Goal: Task Accomplishment & Management: Complete application form

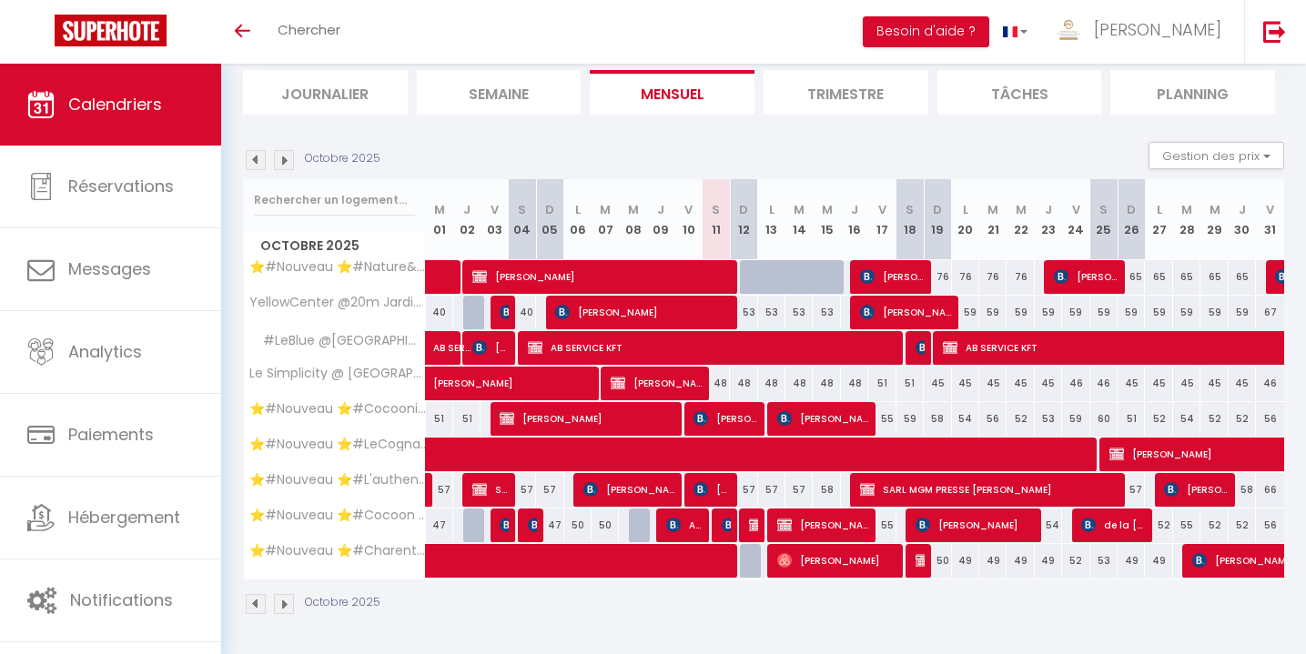
scroll to position [118, 0]
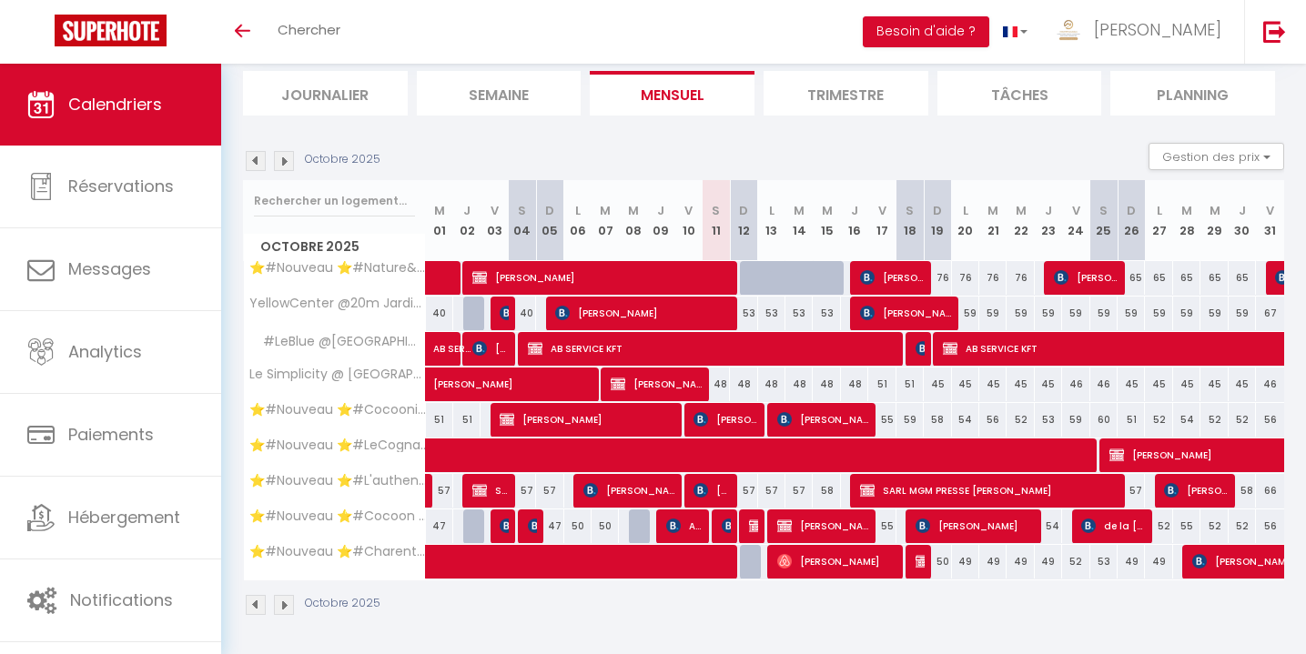
click at [747, 277] on div at bounding box center [753, 278] width 27 height 35
type input "58"
select select "1"
type input "Dim 12 Octobre 2025"
type input "Lun 13 Octobre 2025"
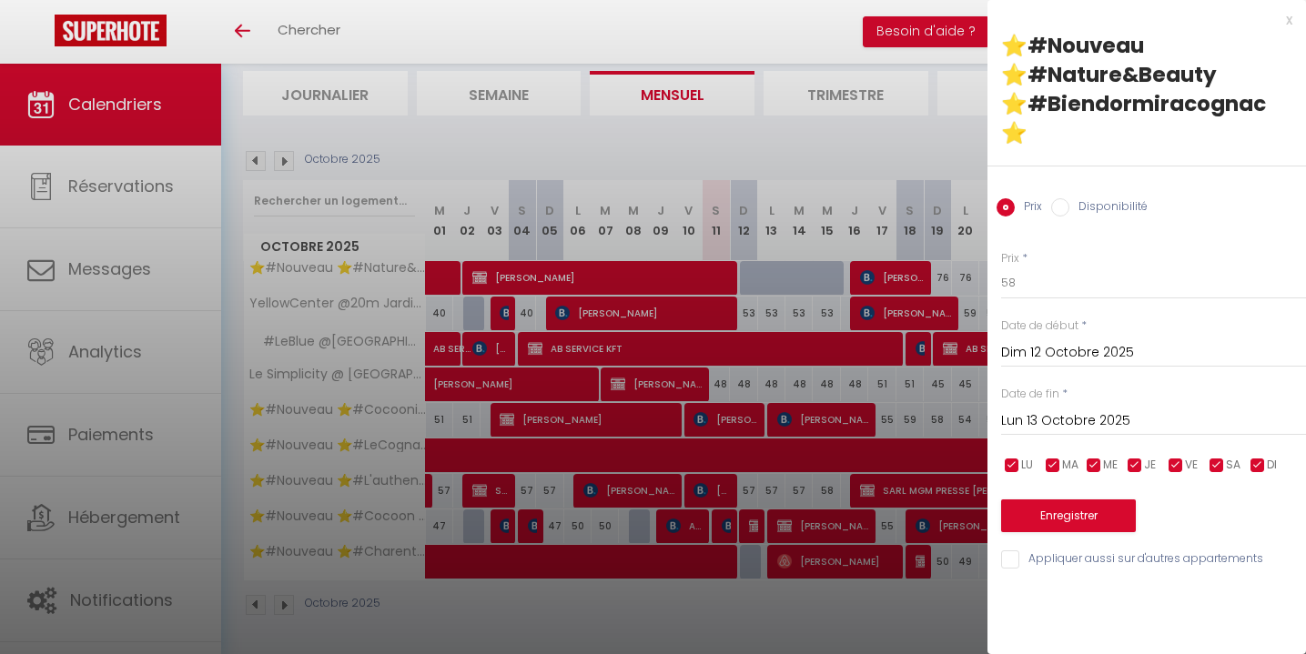
click at [1063, 198] on input "Disponibilité" at bounding box center [1060, 207] width 18 height 18
radio input "true"
radio input "false"
click at [1034, 411] on input "Lun 13 Octobre 2025" at bounding box center [1153, 423] width 305 height 24
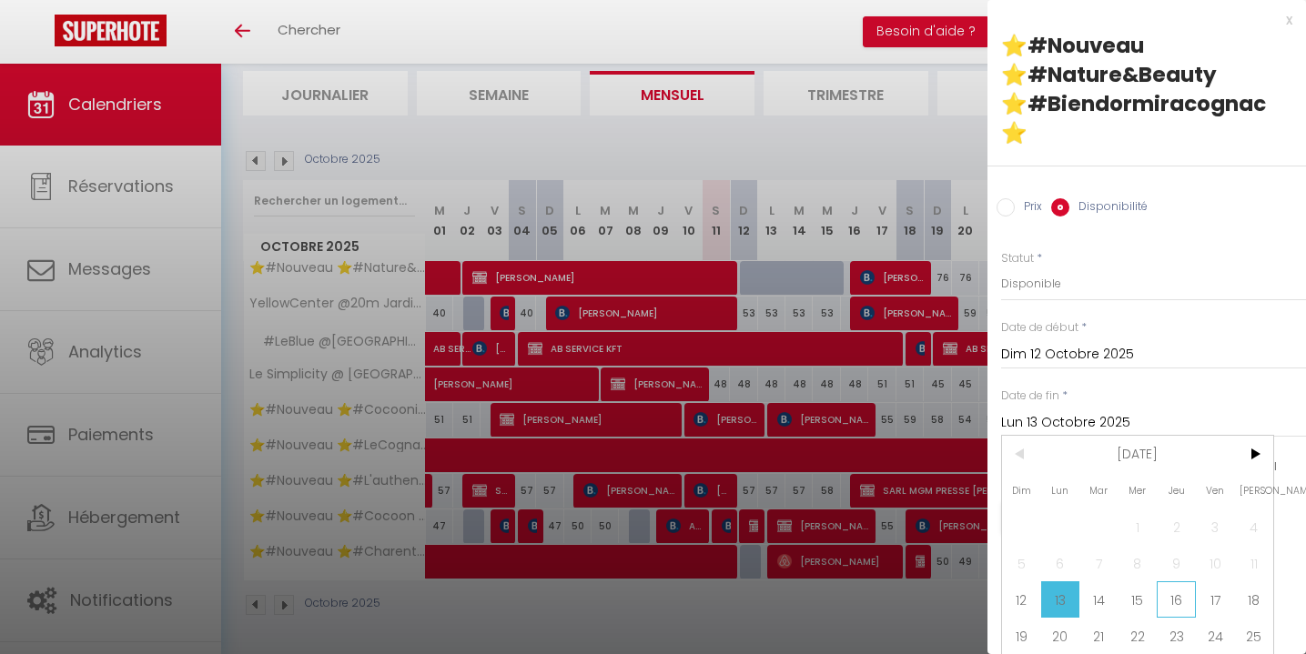
click at [1175, 581] on span "16" at bounding box center [1175, 599] width 39 height 36
type input "Jeu 16 Octobre 2025"
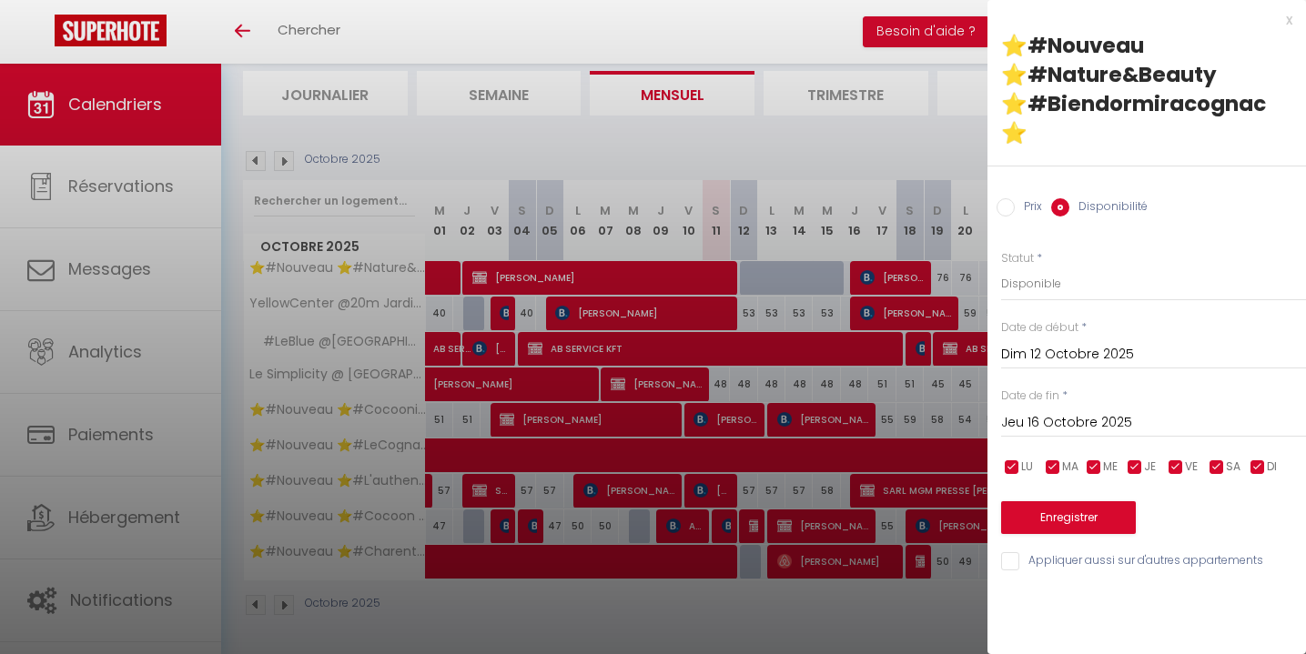
click at [1073, 501] on button "Enregistrer" at bounding box center [1068, 517] width 135 height 33
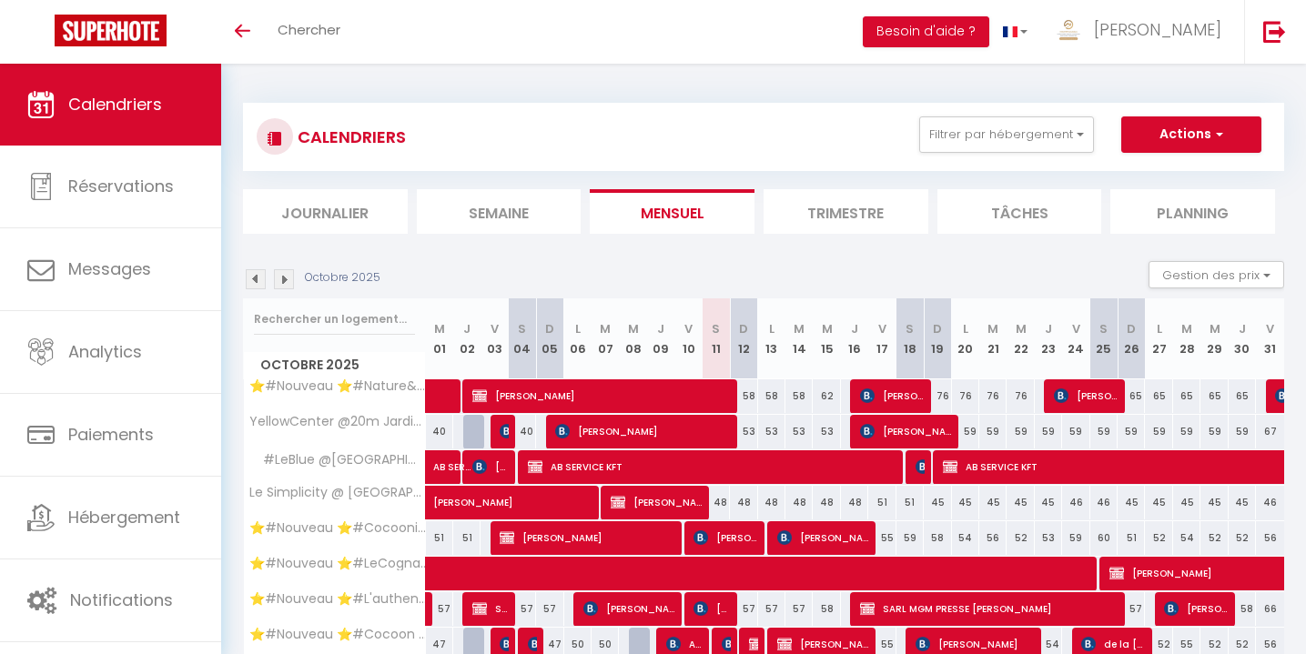
scroll to position [0, 0]
click at [1182, 144] on button "Actions" at bounding box center [1191, 134] width 140 height 36
click at [1150, 176] on link "Nouvelle réservation" at bounding box center [1172, 176] width 158 height 27
select select
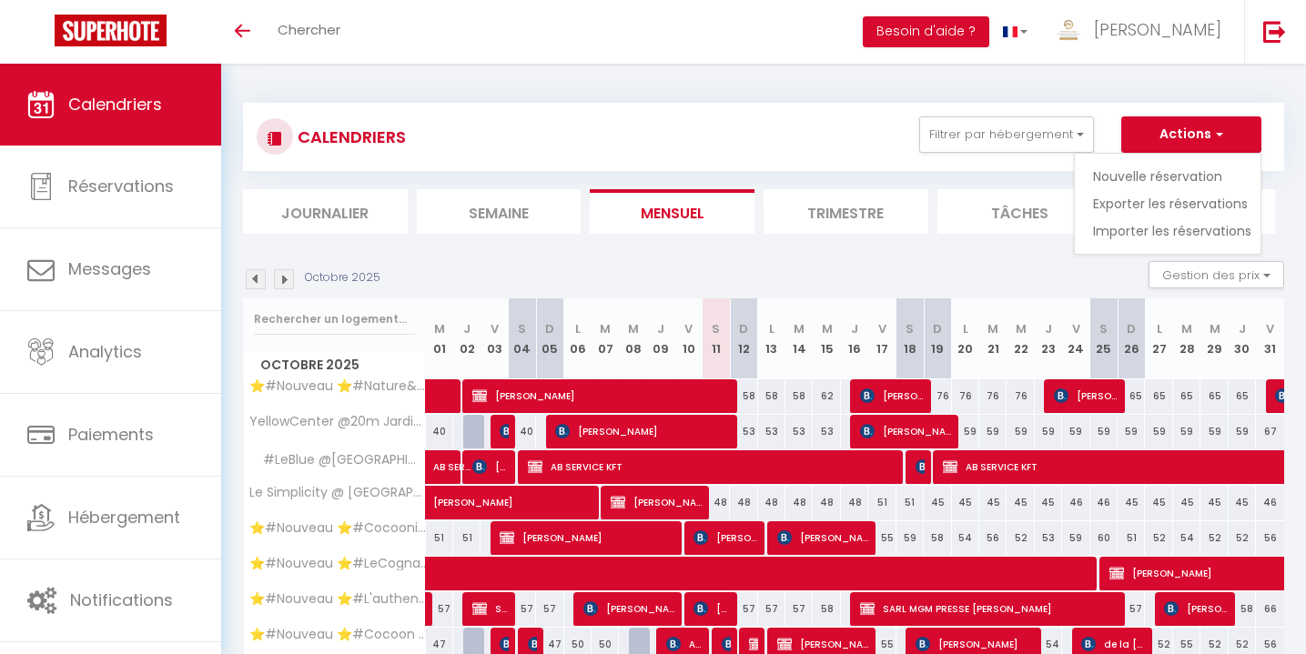
select select
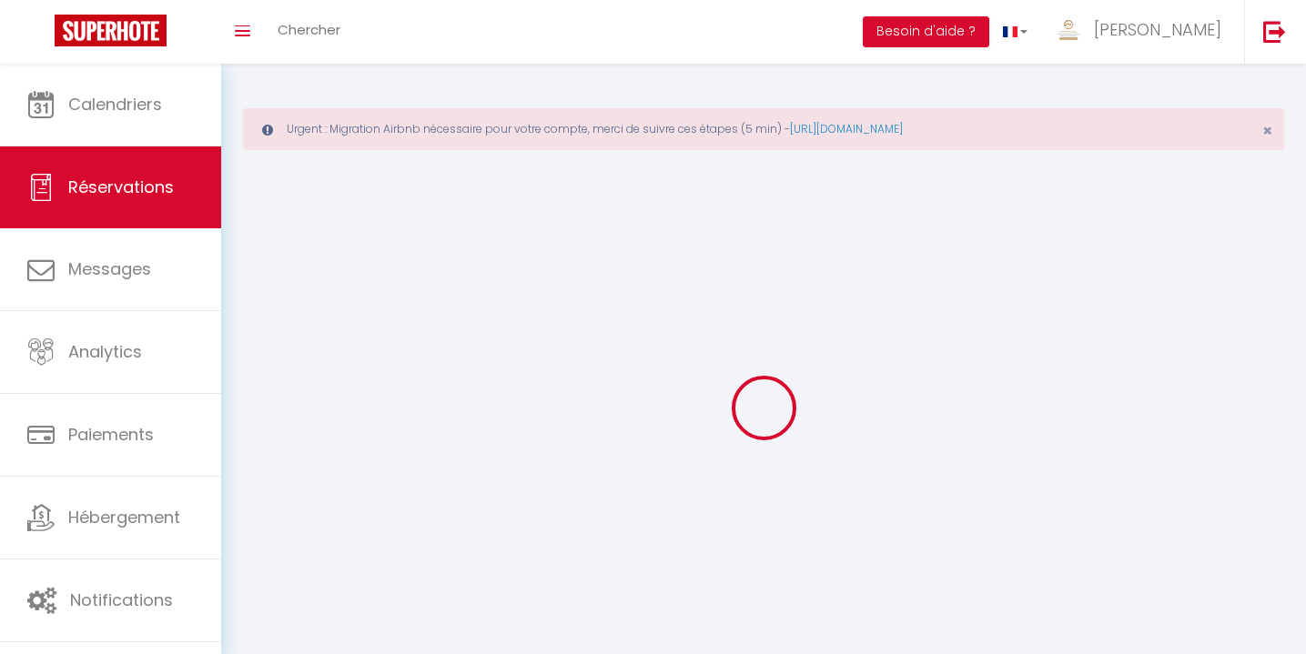
select select
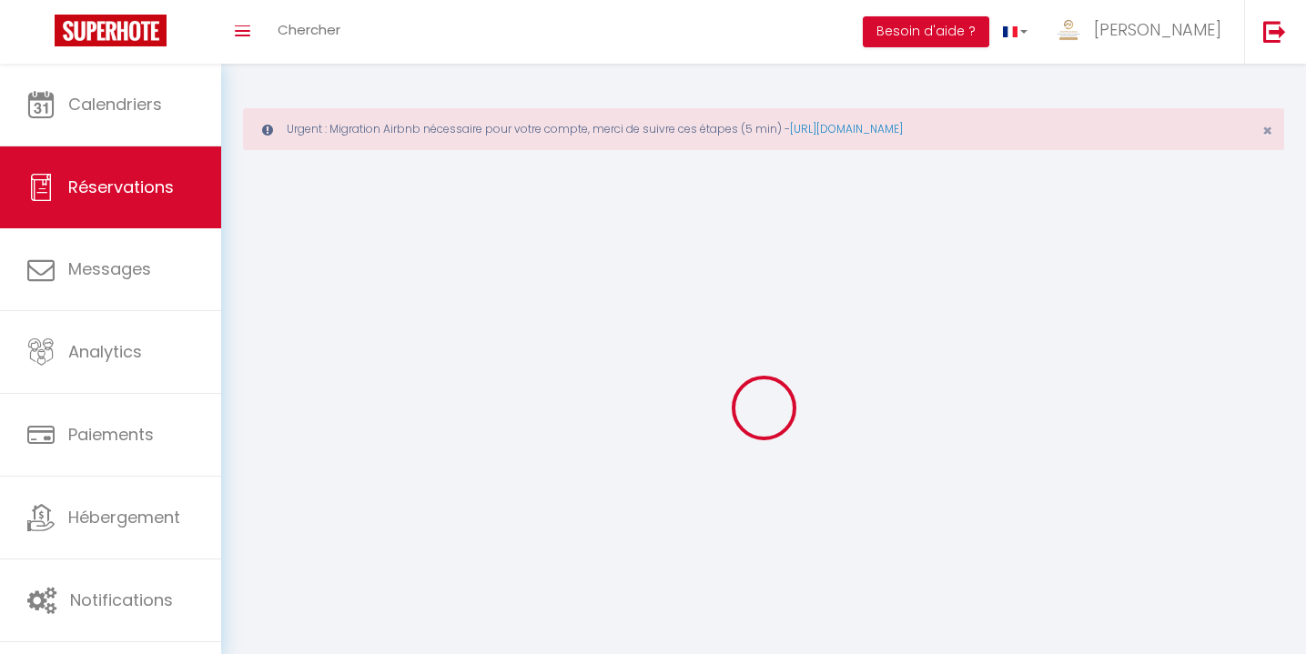
select select
checkbox input "false"
select select
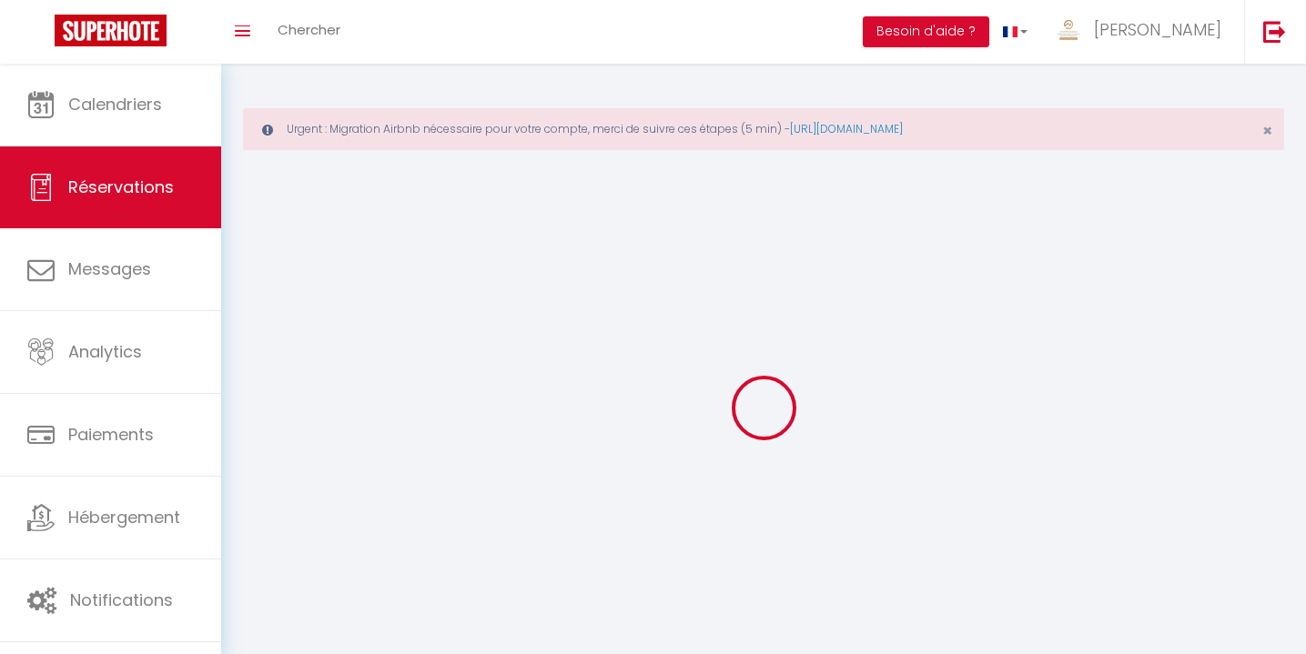
select select
checkbox input "false"
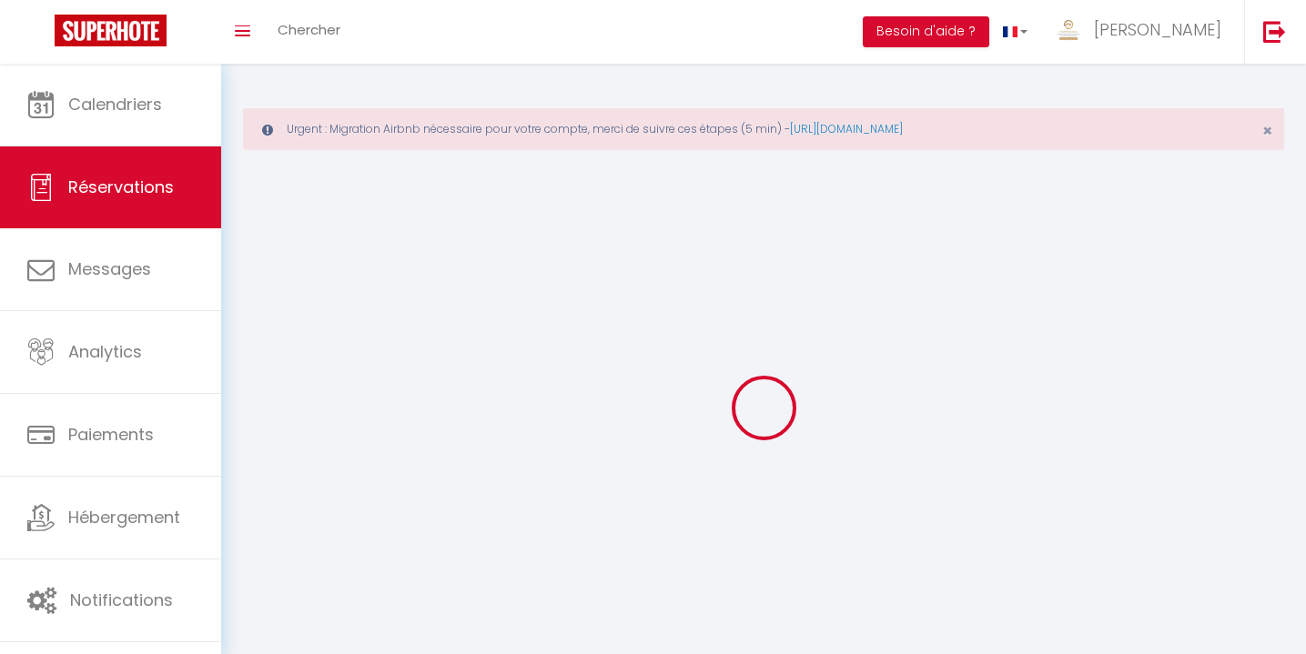
select select
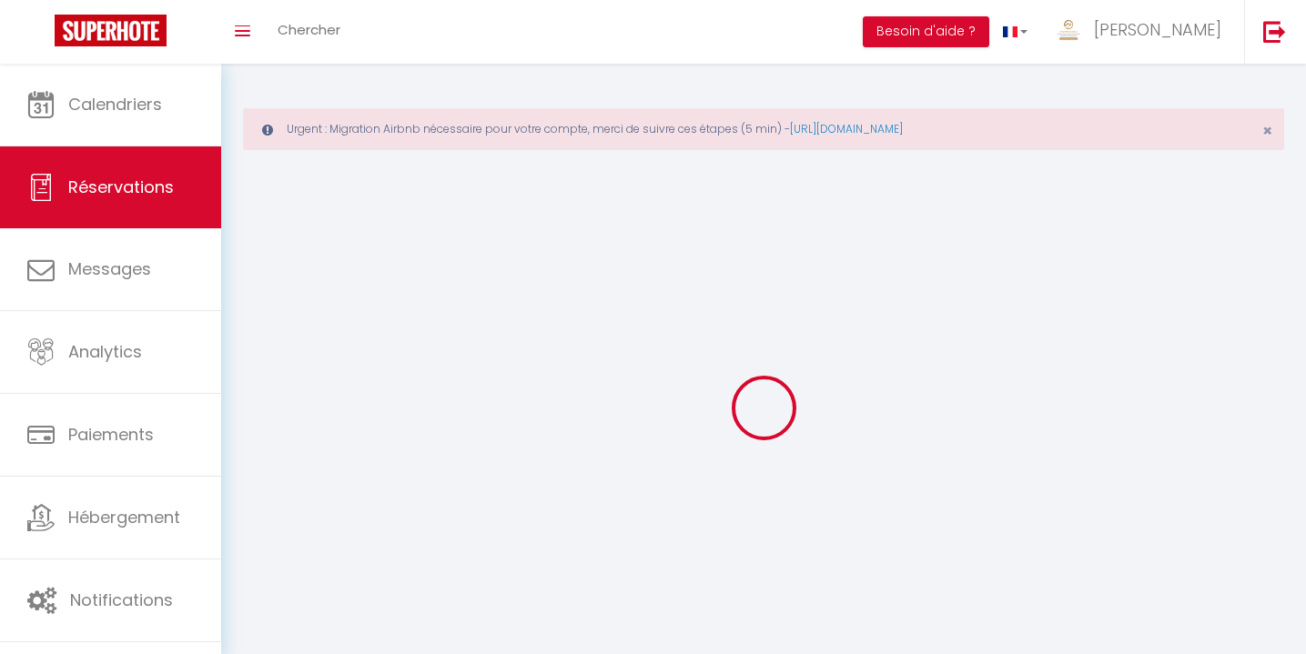
select select
checkbox input "false"
select select
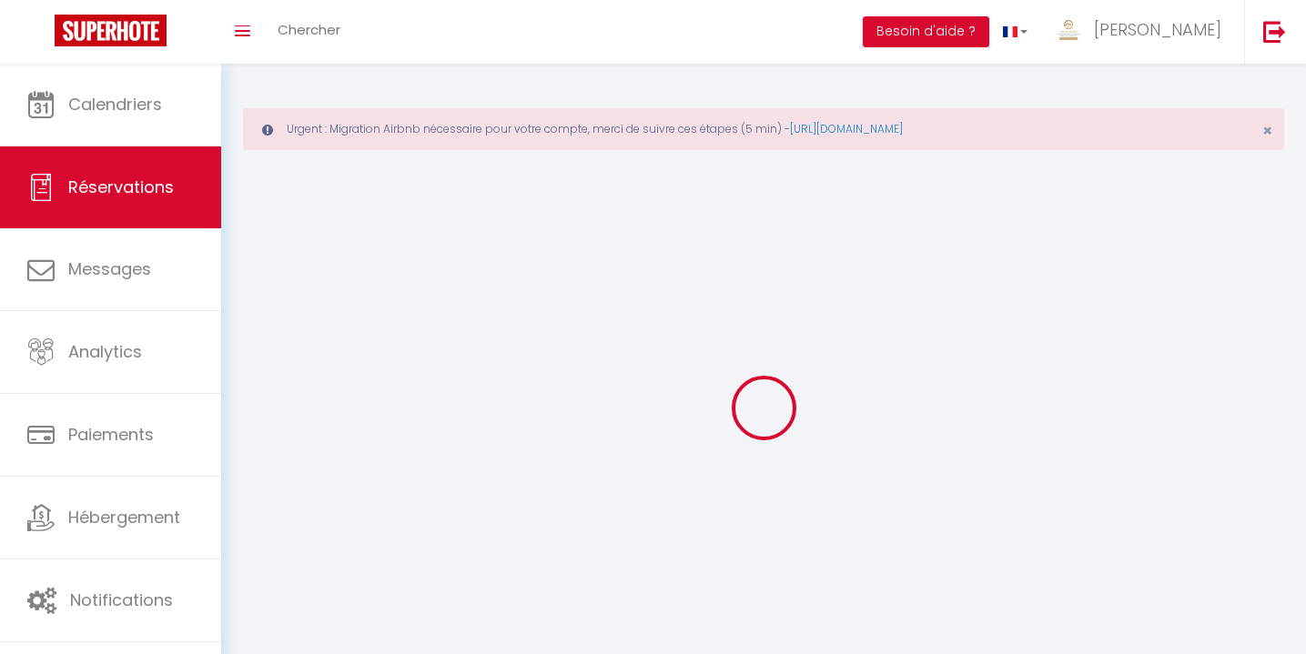
select select
checkbox input "false"
select select
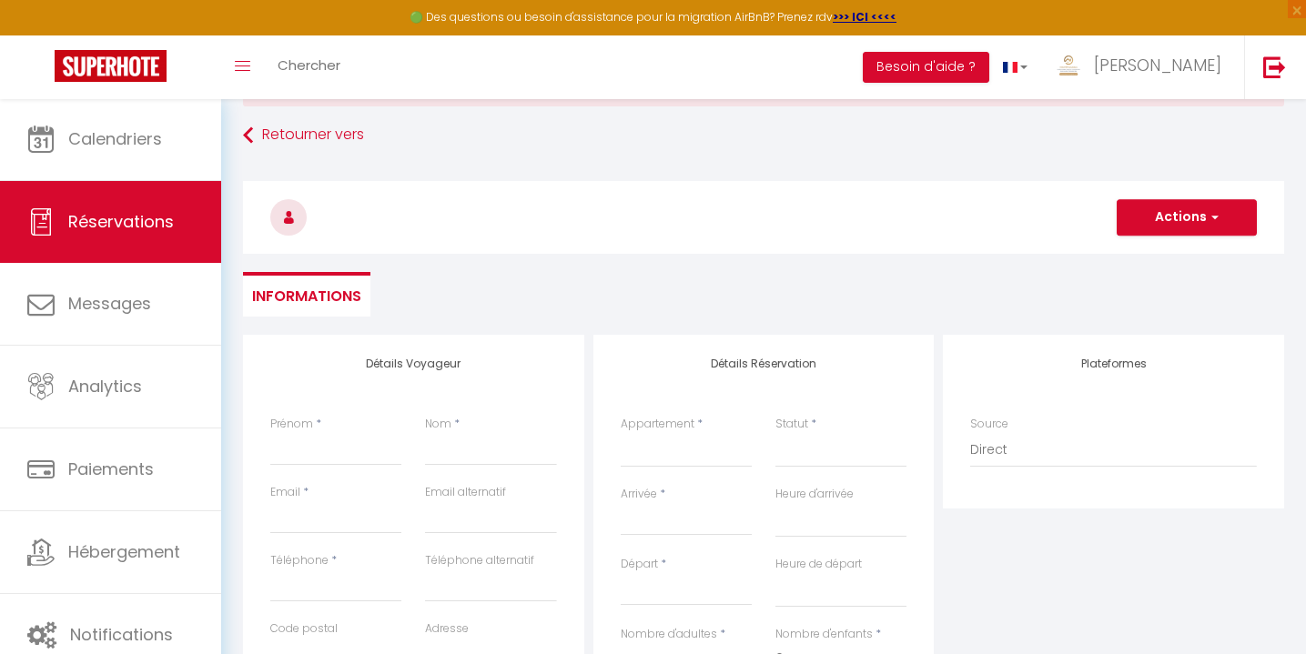
scroll to position [95, 0]
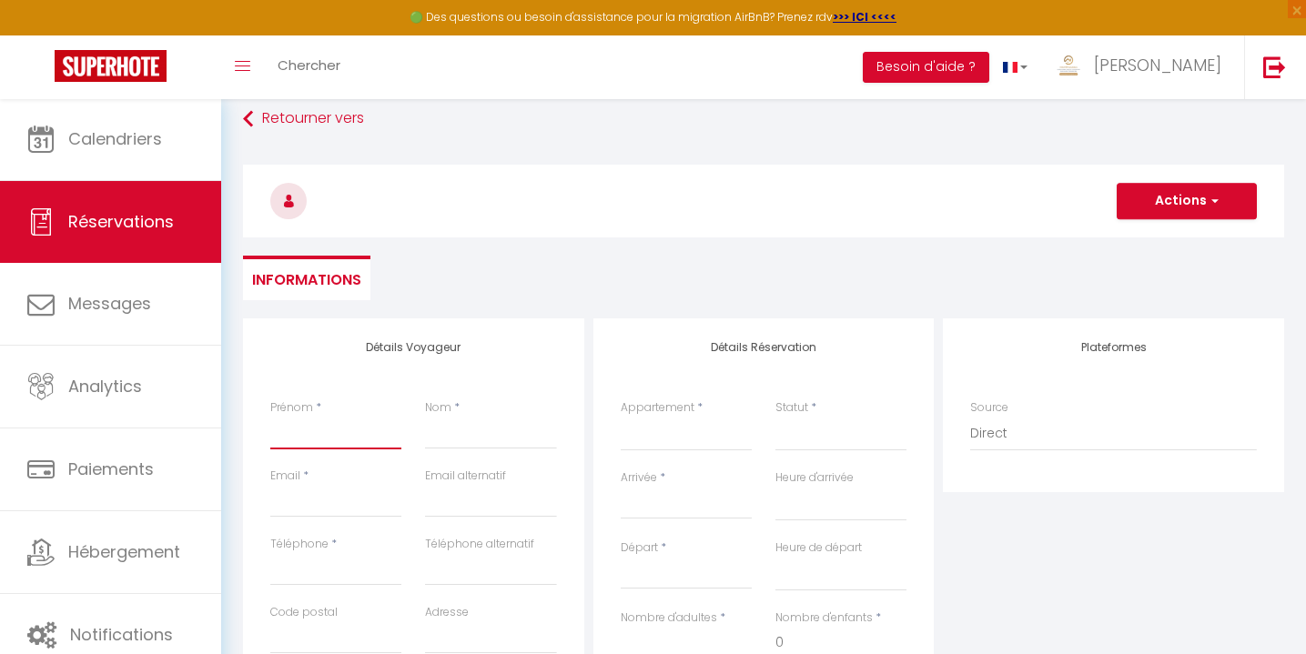
type input "Z"
select select
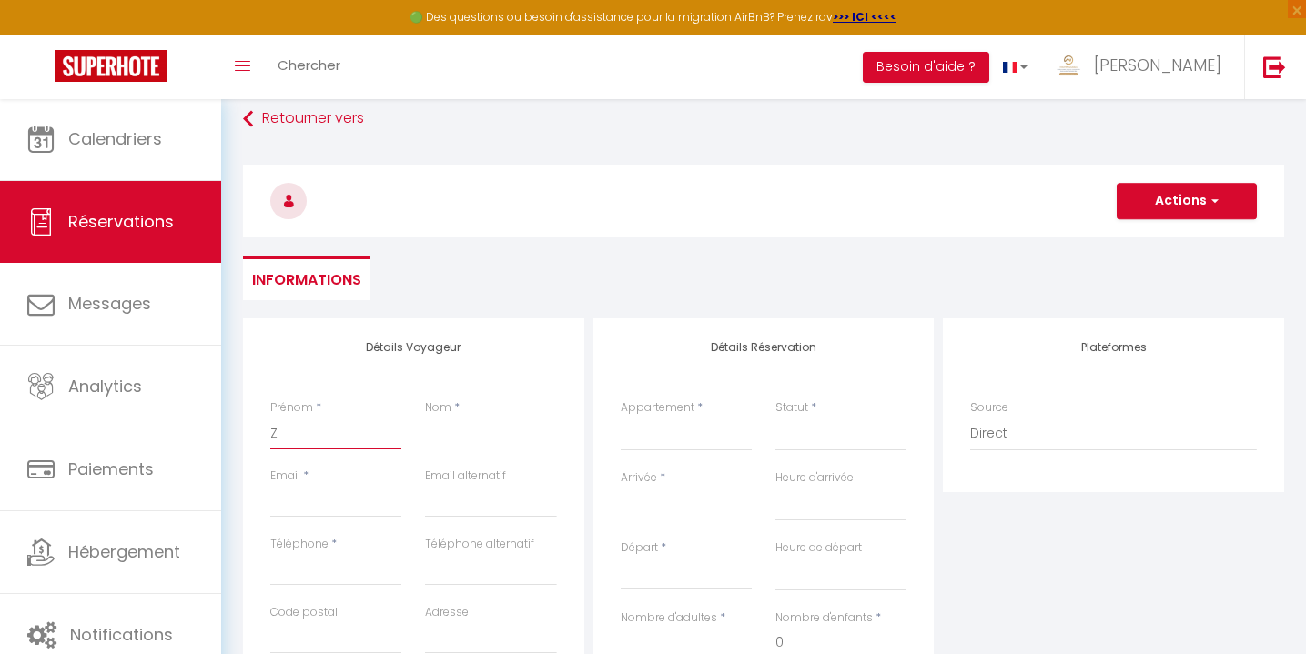
select select
checkbox input "false"
type input "Zi"
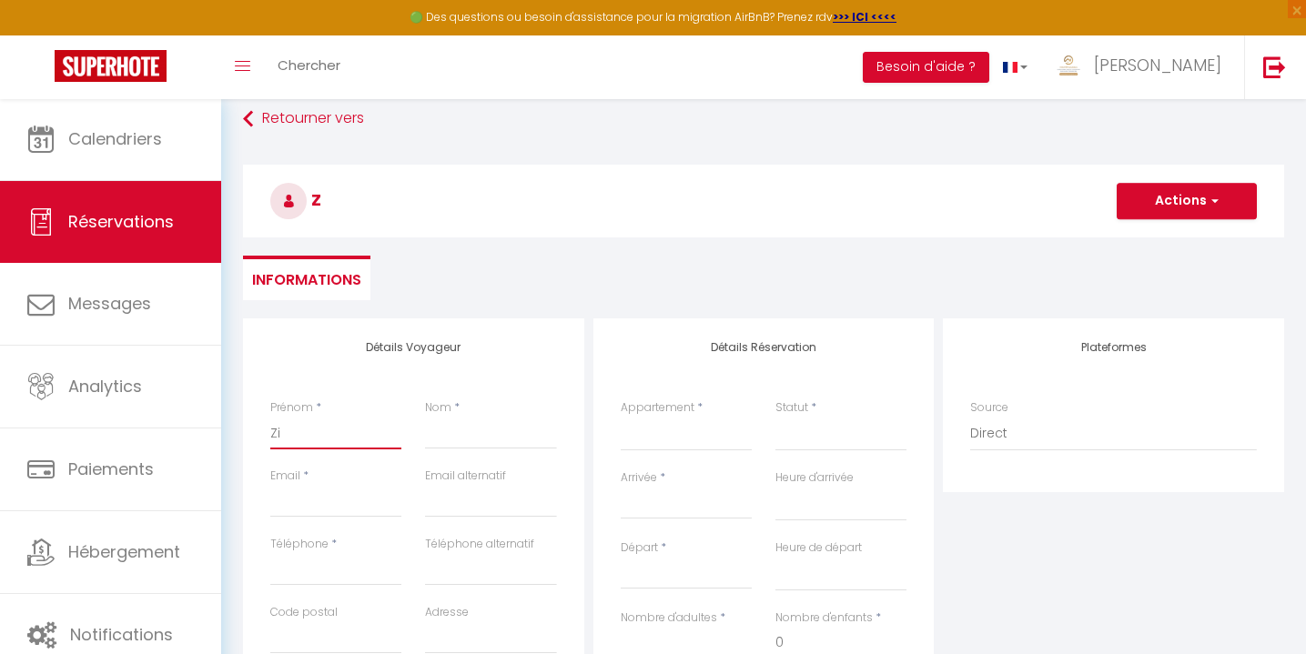
select select
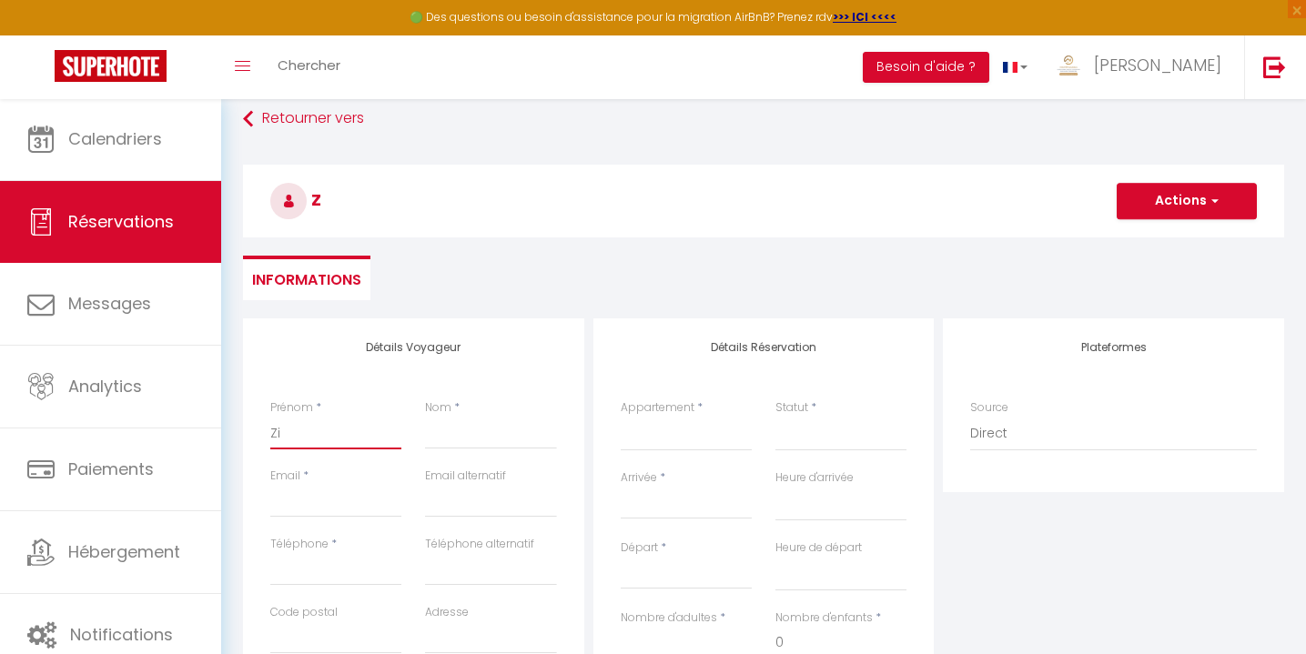
select select
checkbox input "false"
type input "Zit"
select select
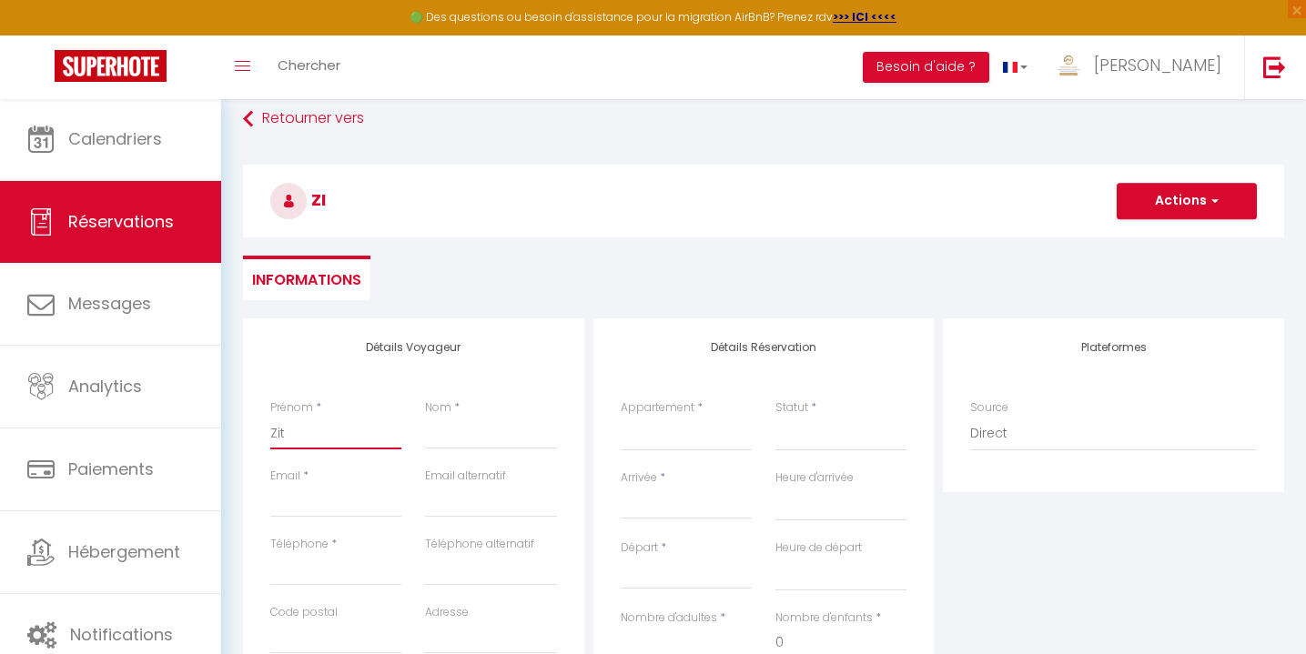
select select
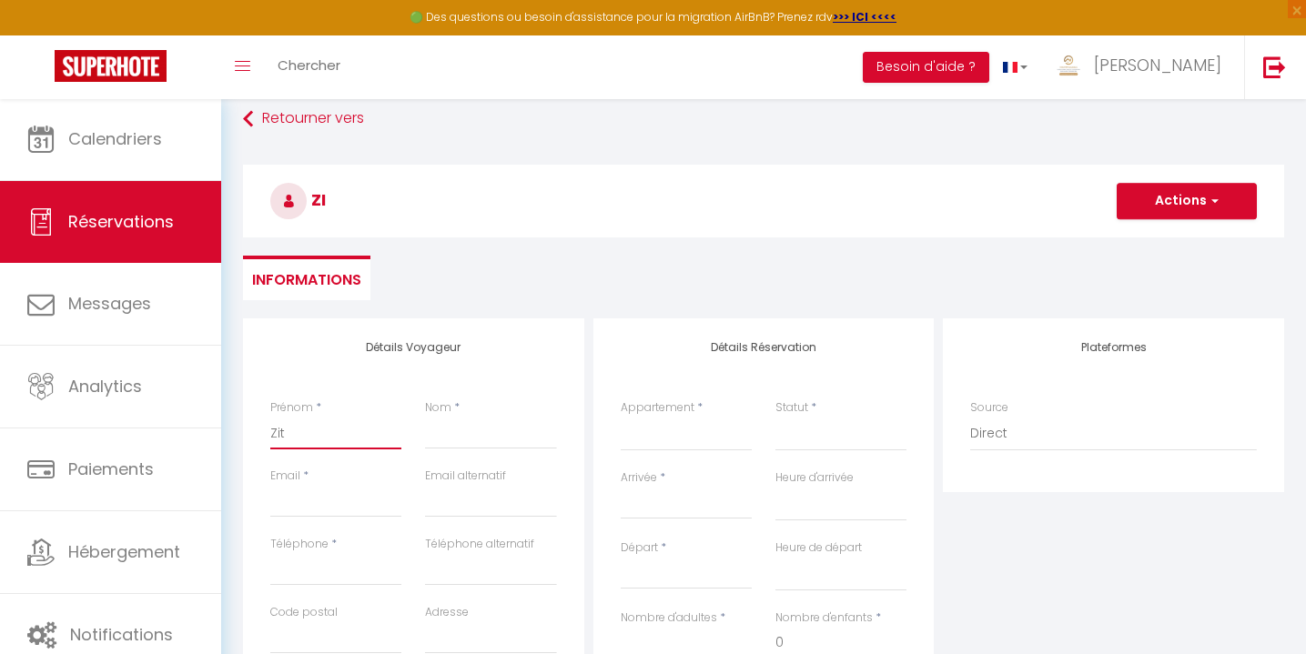
select select
checkbox input "false"
type input "Zito"
select select
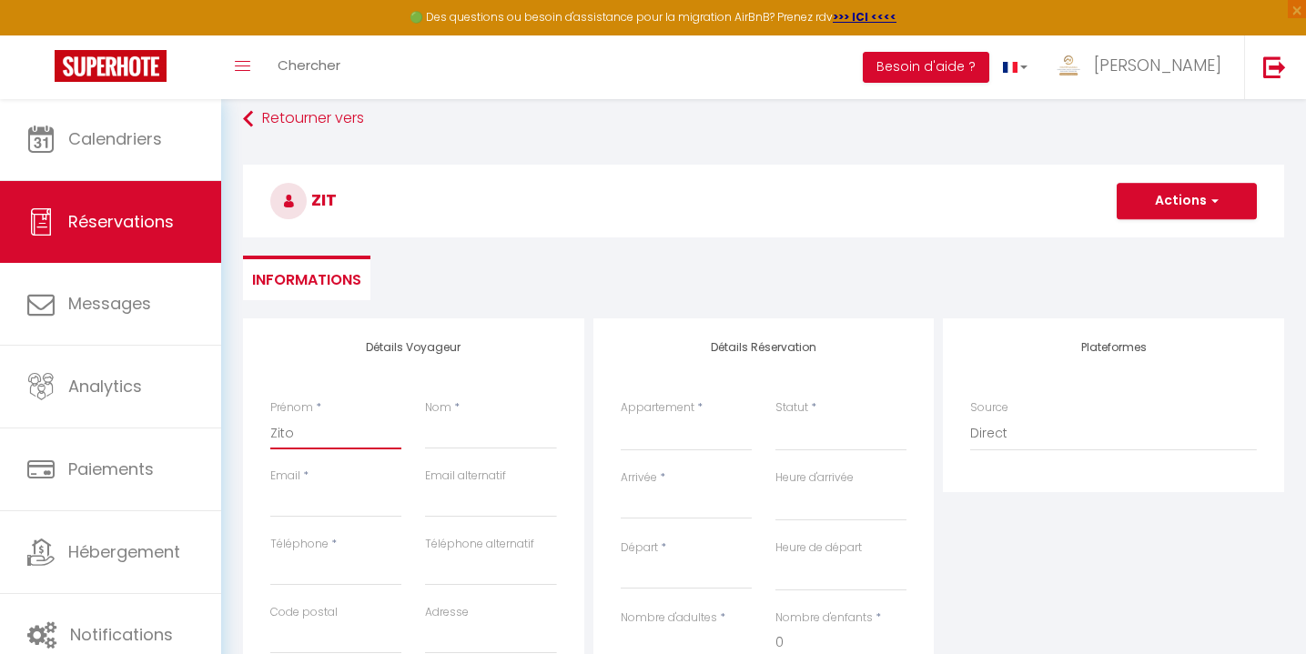
select select
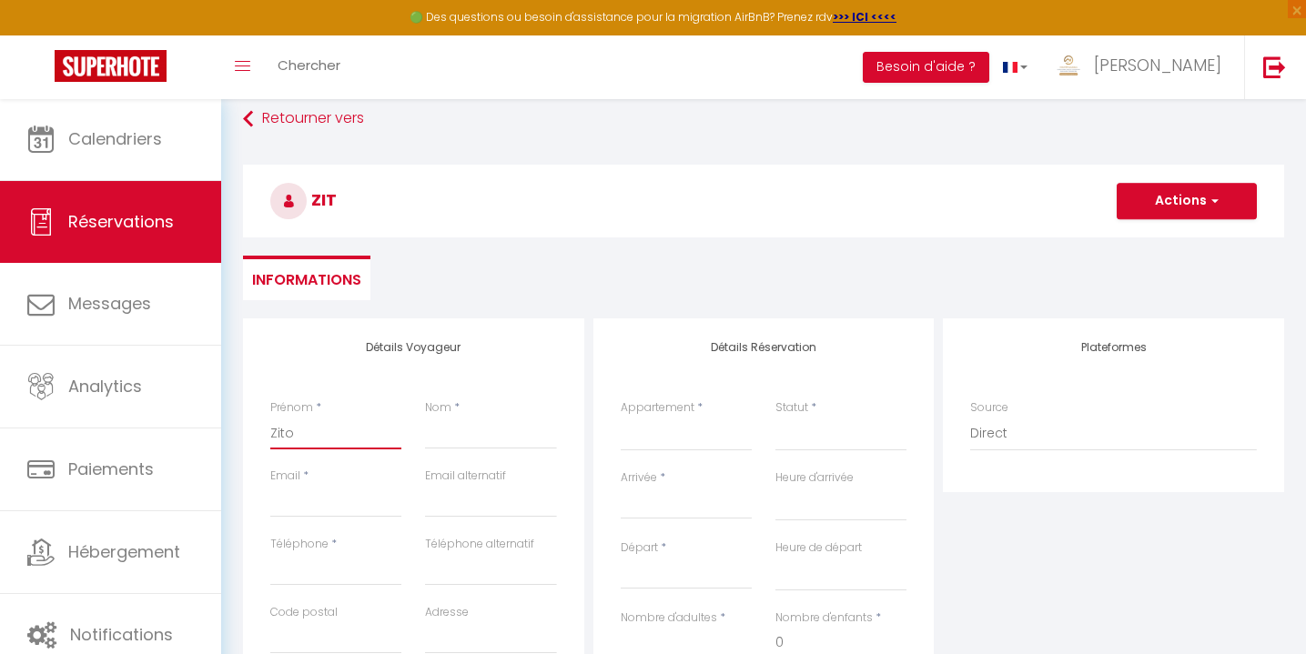
checkbox input "false"
type input "Zitou"
select select
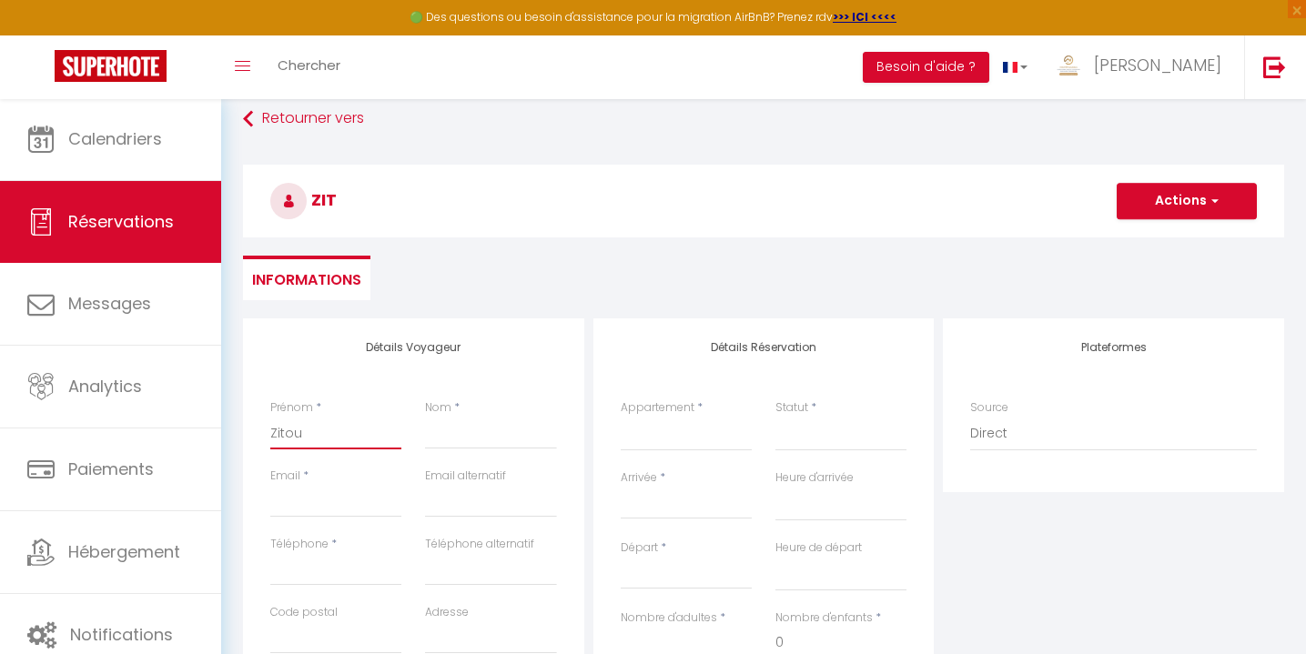
select select
checkbox input "false"
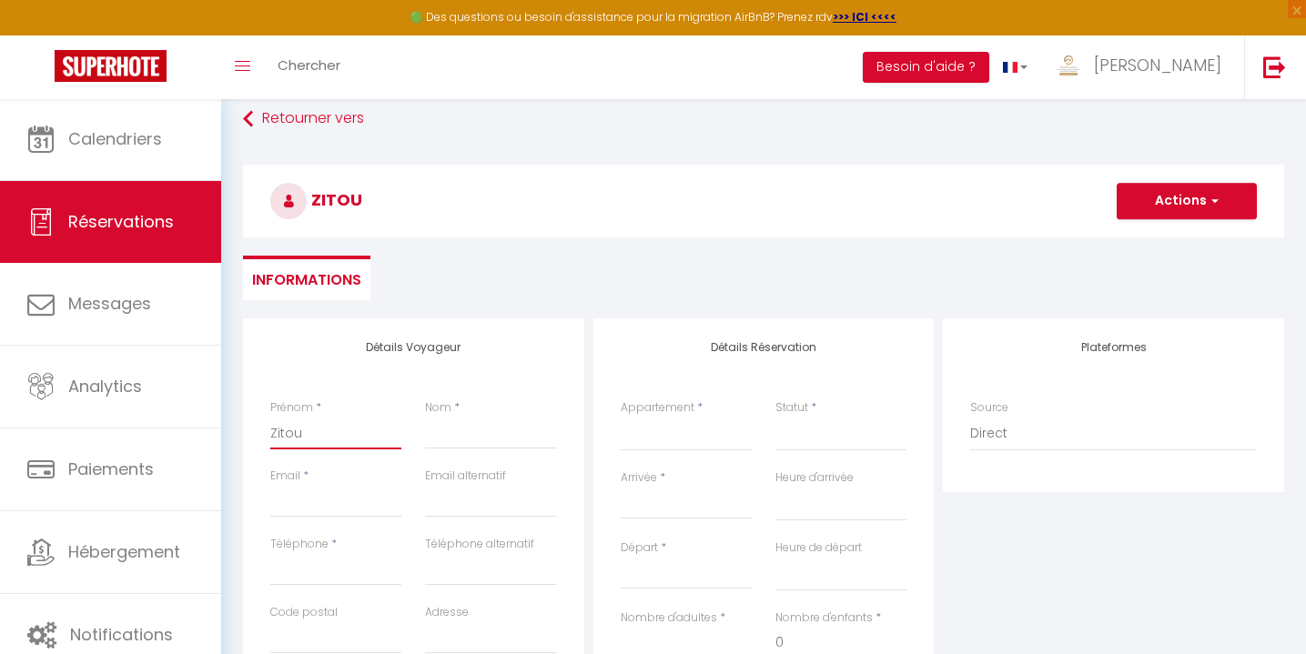
type input "Zitoun"
select select
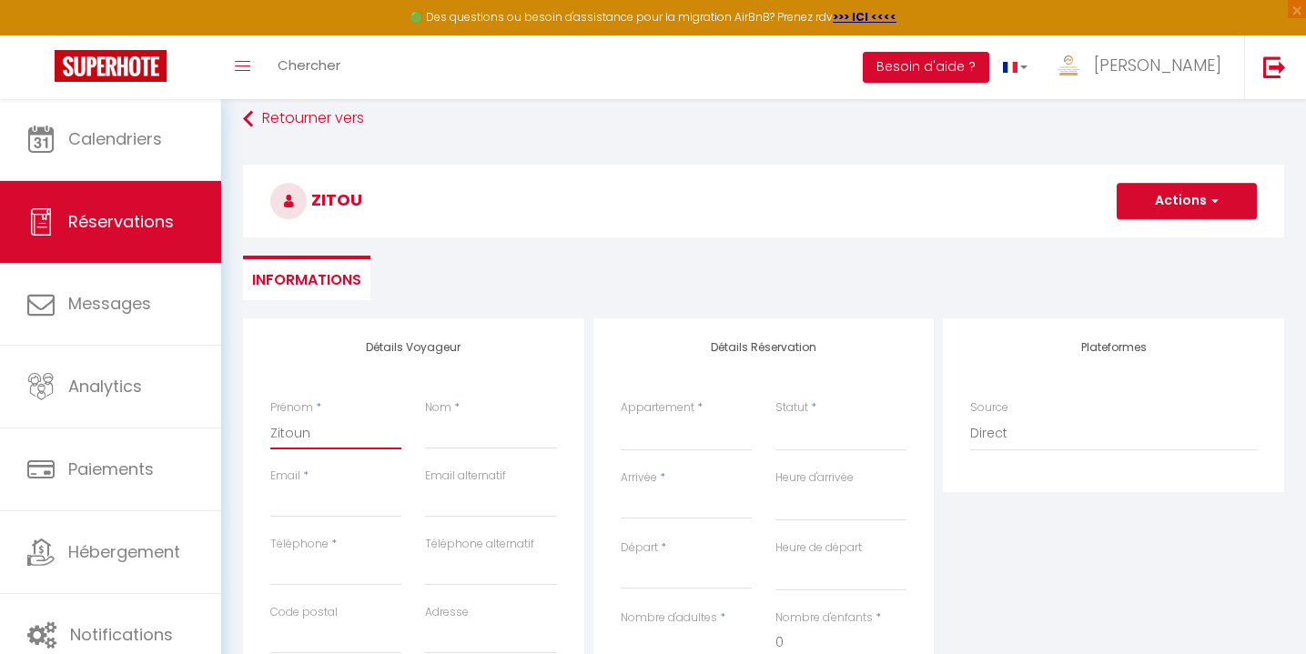
select select
checkbox input "false"
type input "Zitouni"
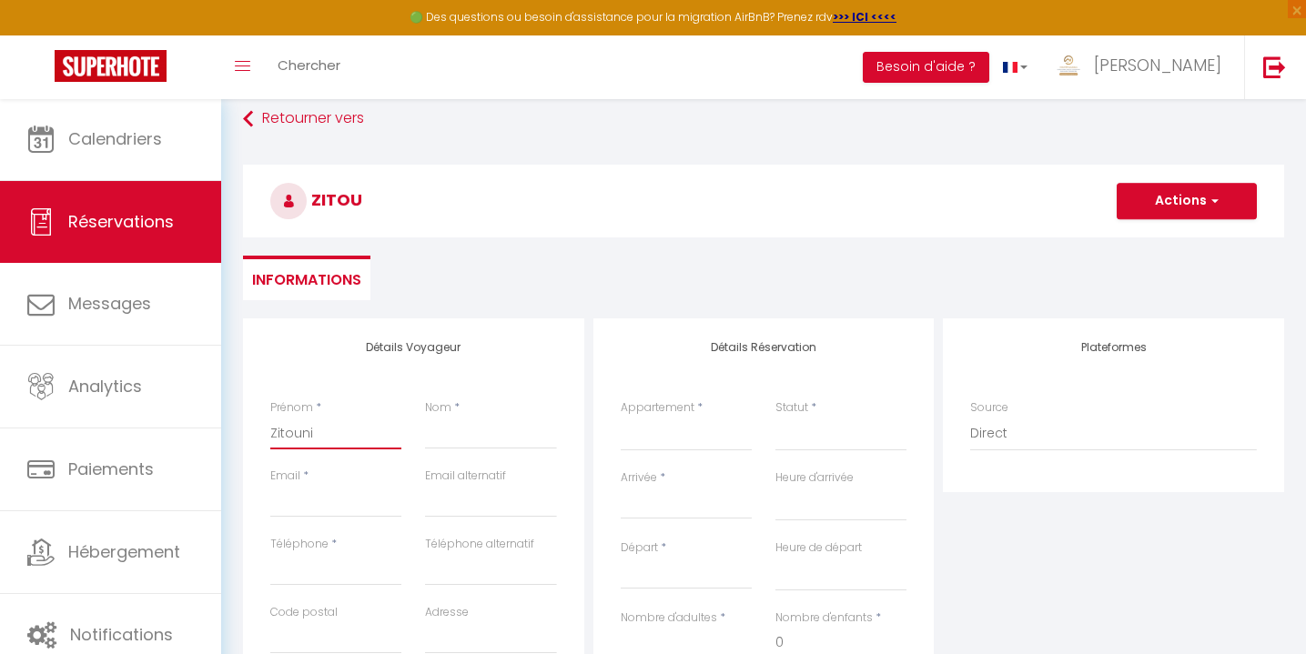
select select
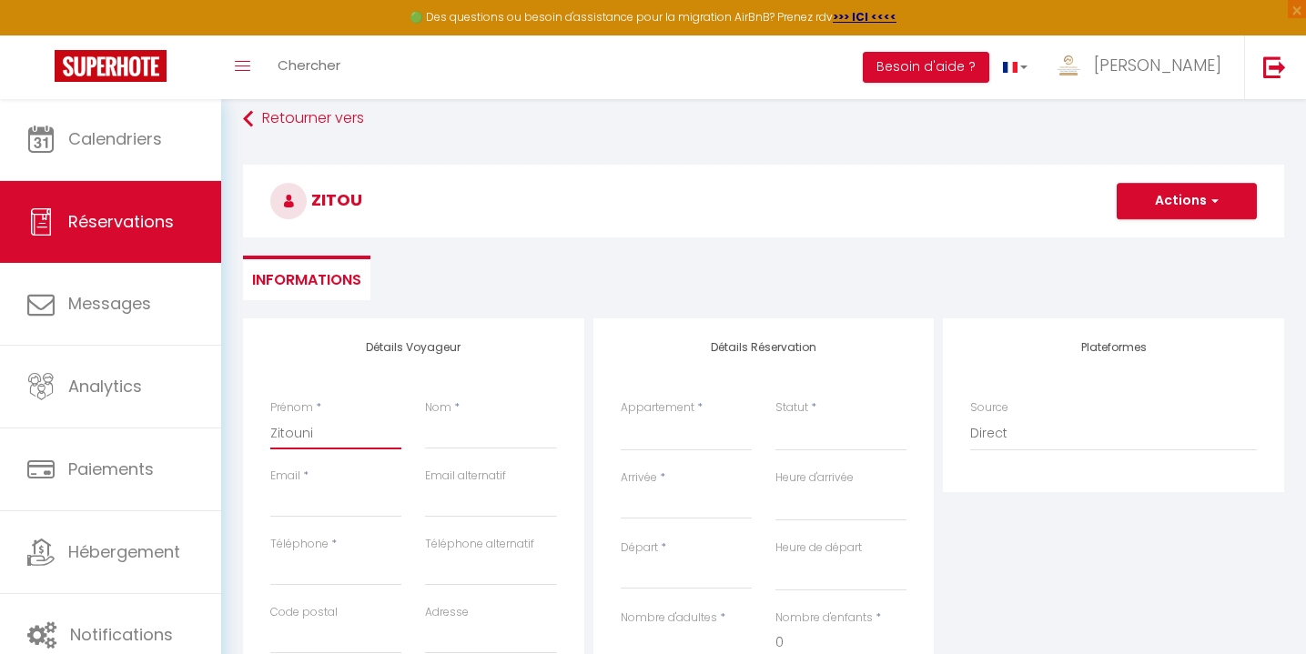
select select
checkbox input "false"
type input "Zitouni"
type input "W"
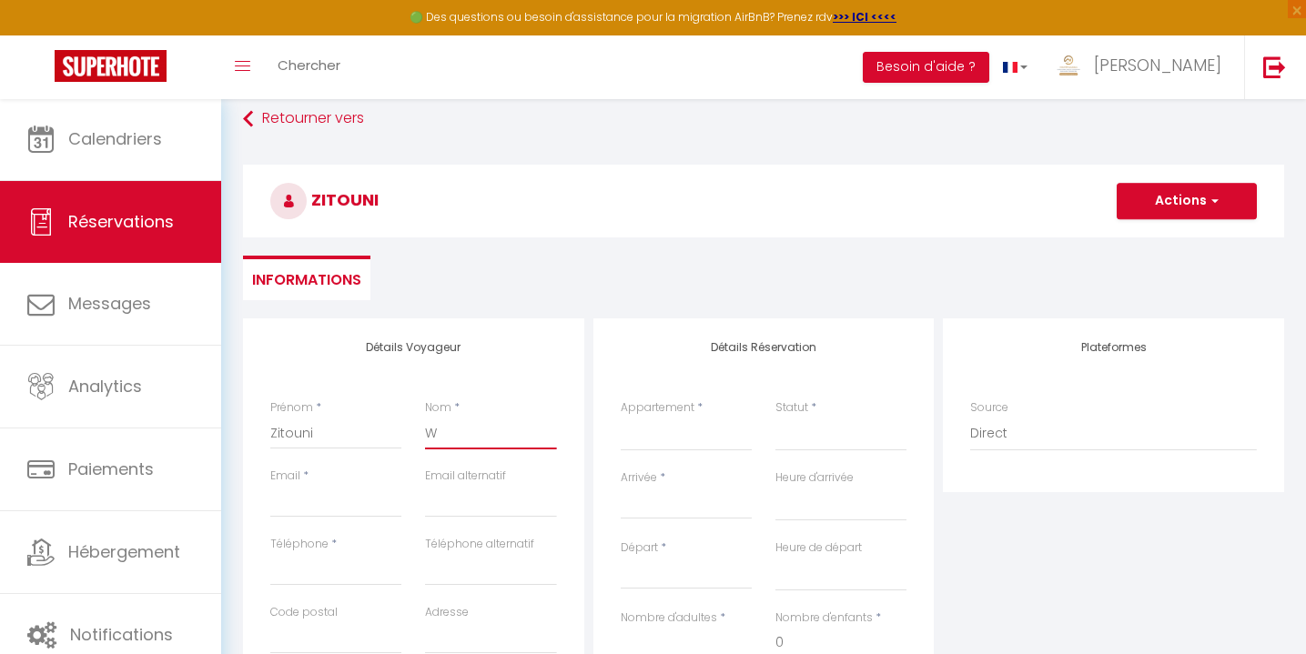
select select
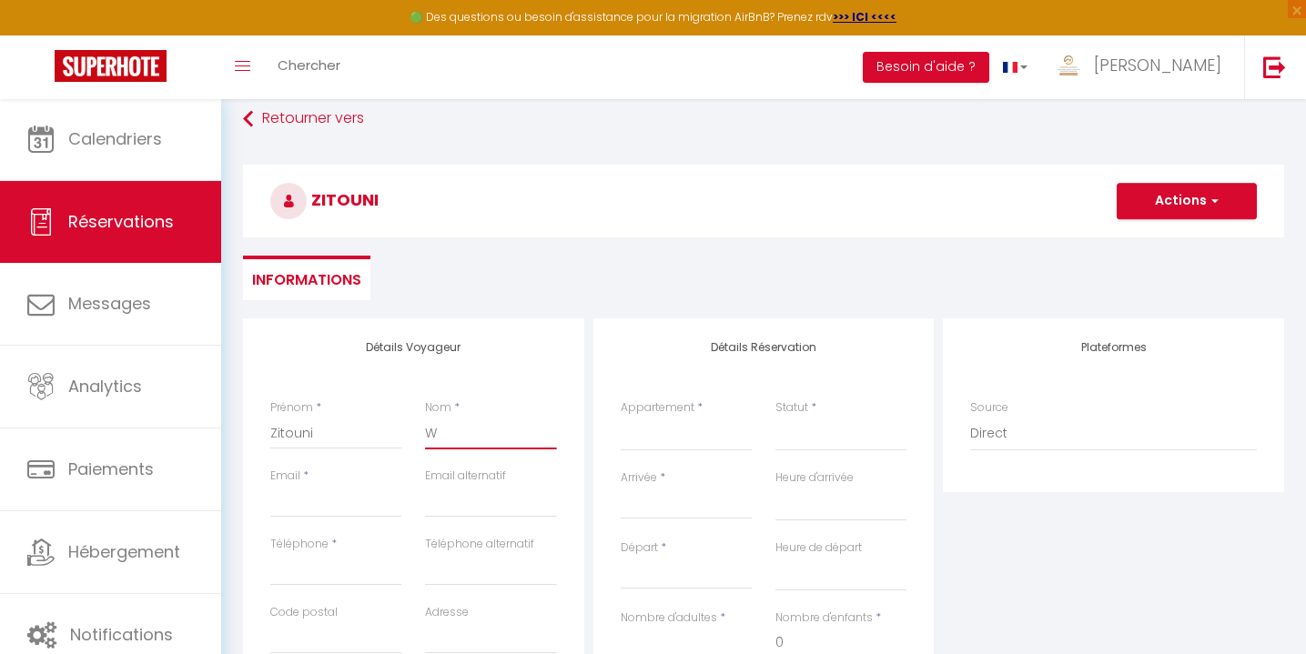
select select
checkbox input "false"
type input "WA"
select select
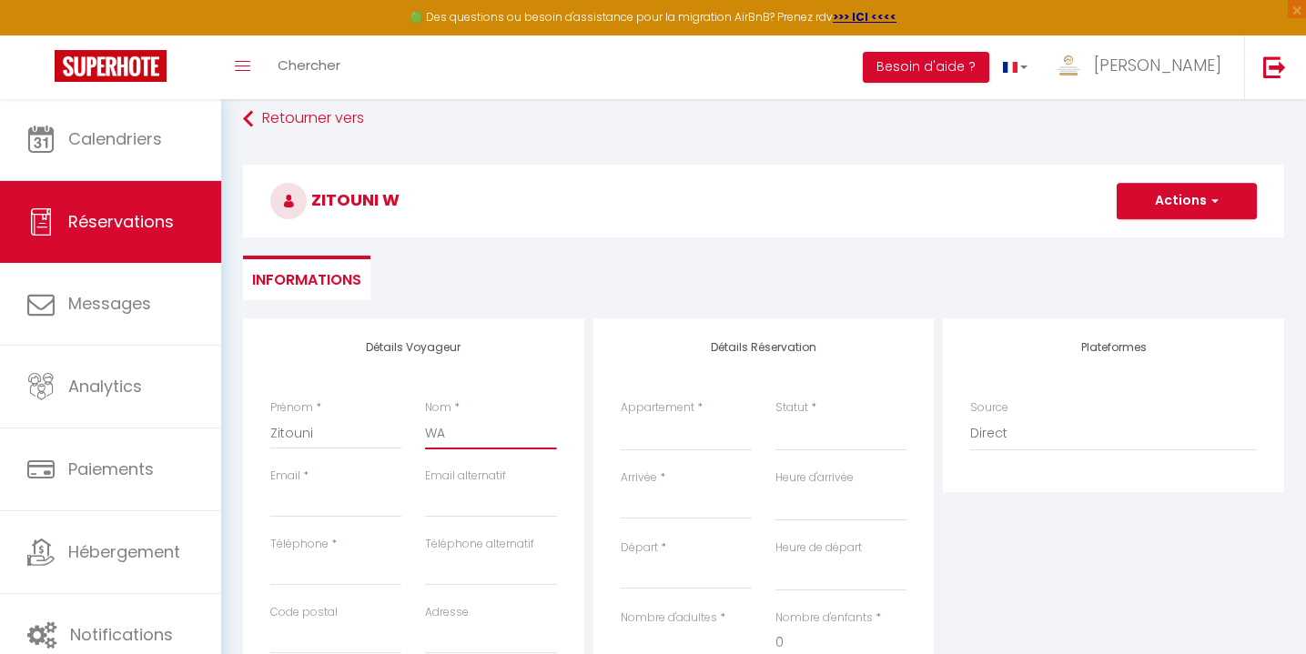
select select
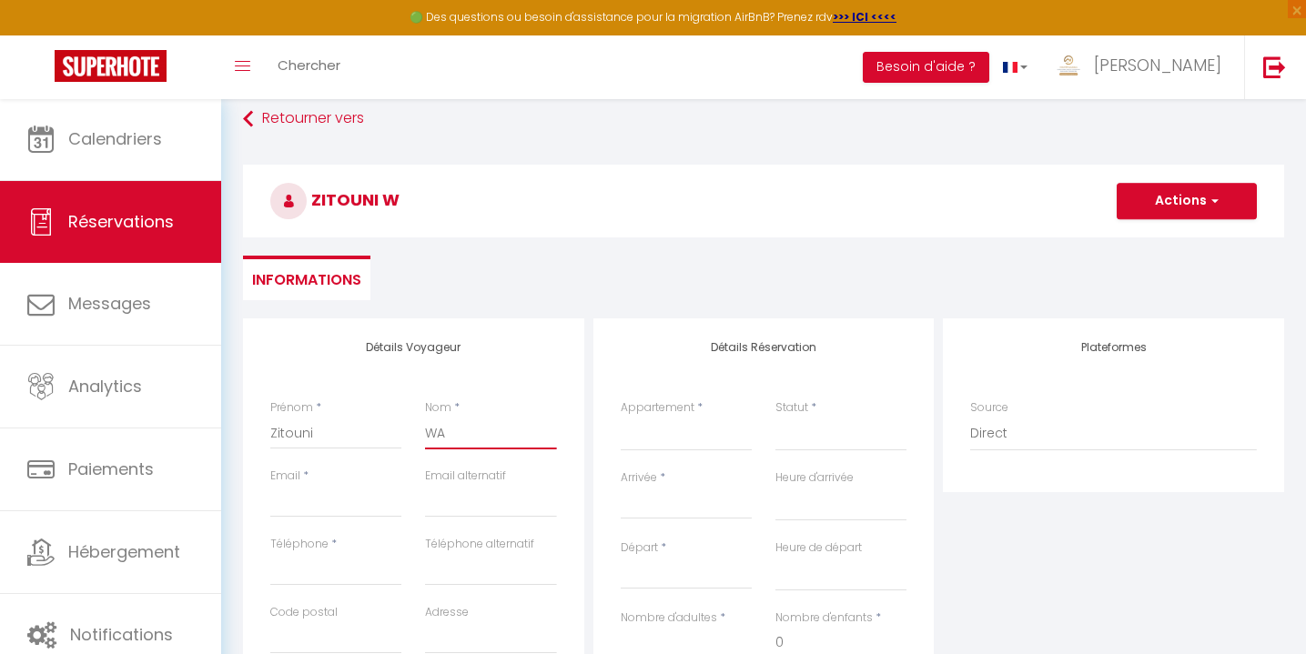
select select
checkbox input "false"
type input "W"
select select
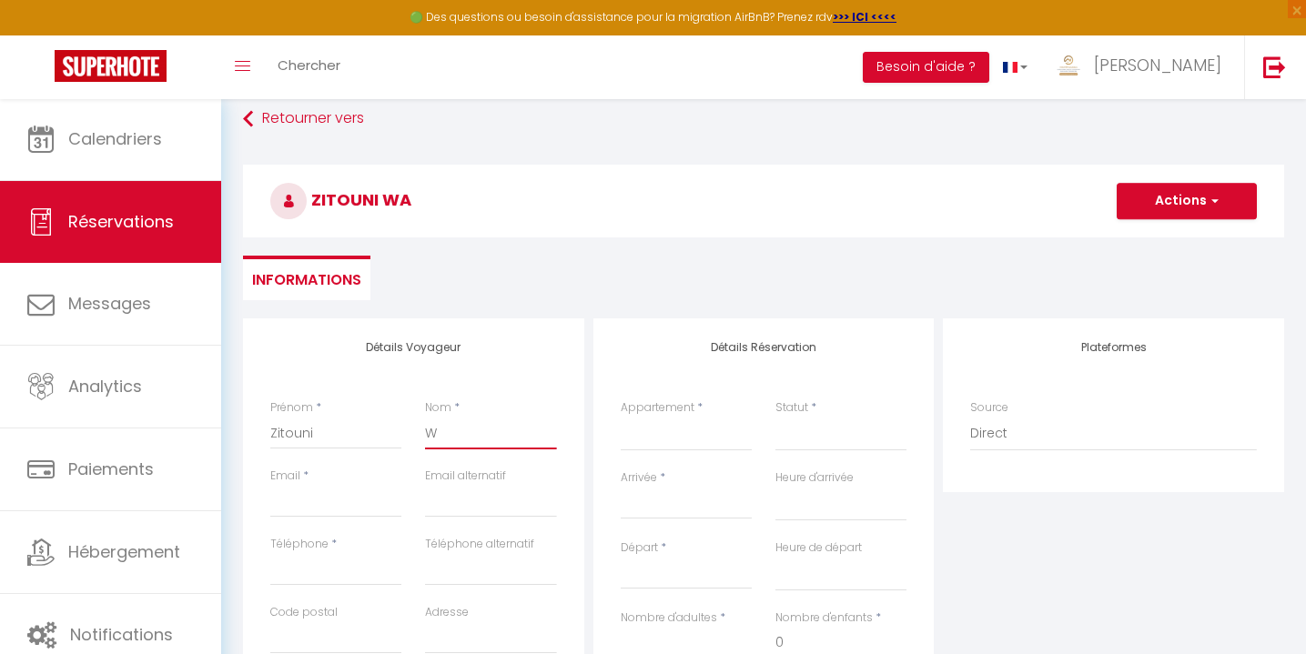
select select
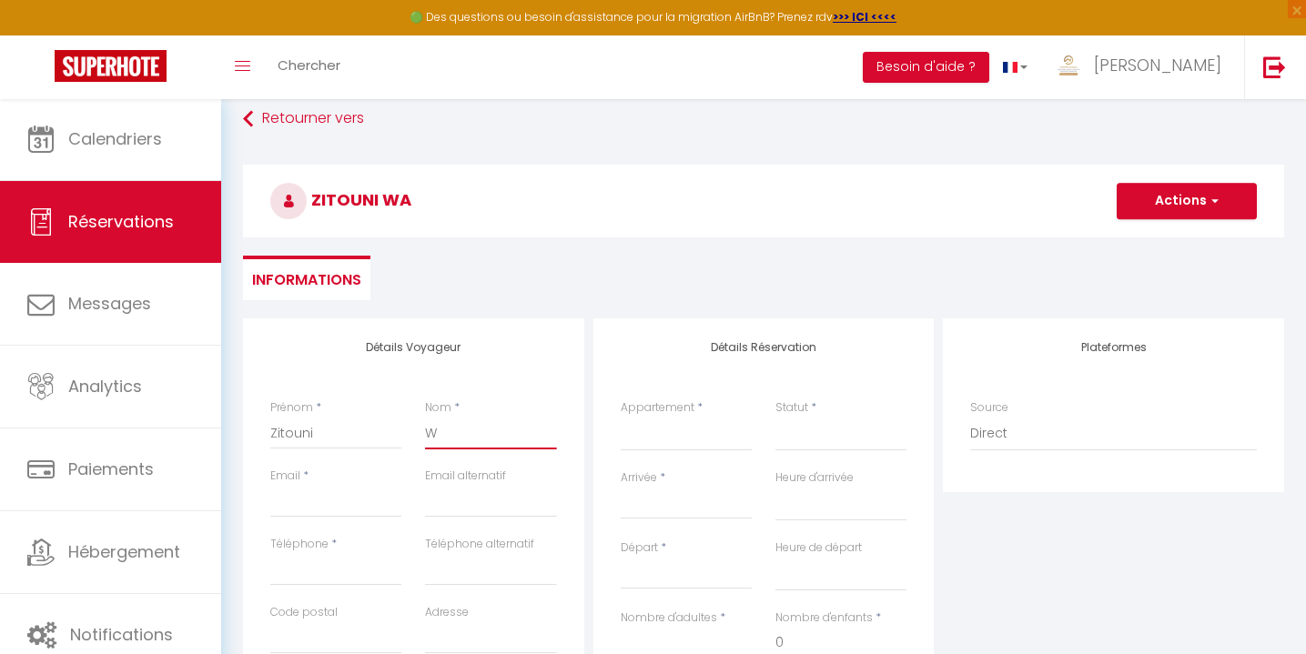
checkbox input "false"
type input "Wa"
select select
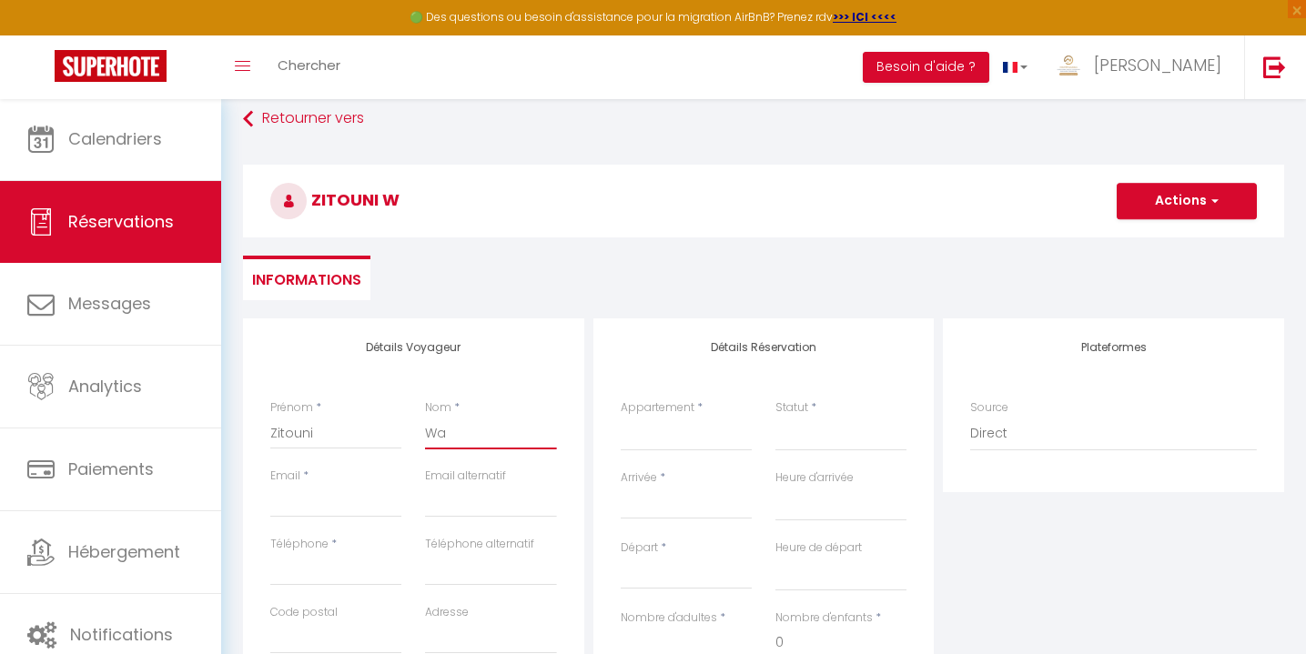
select select
checkbox input "false"
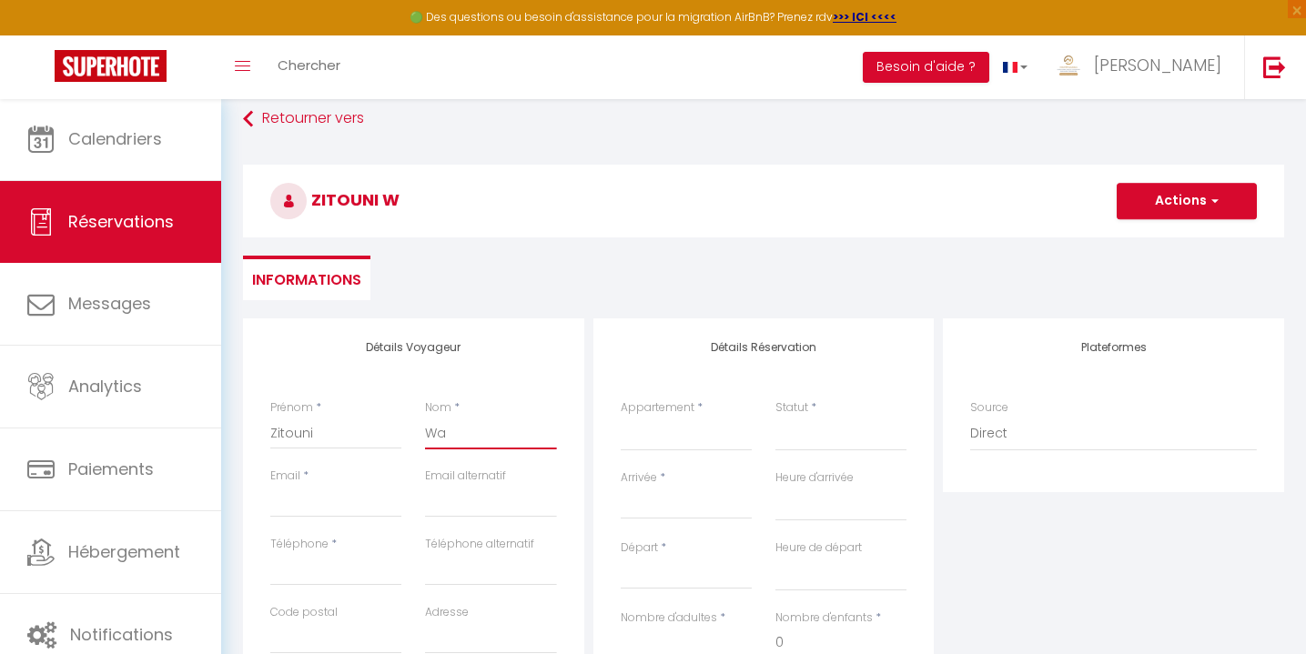
type input "Waf"
select select
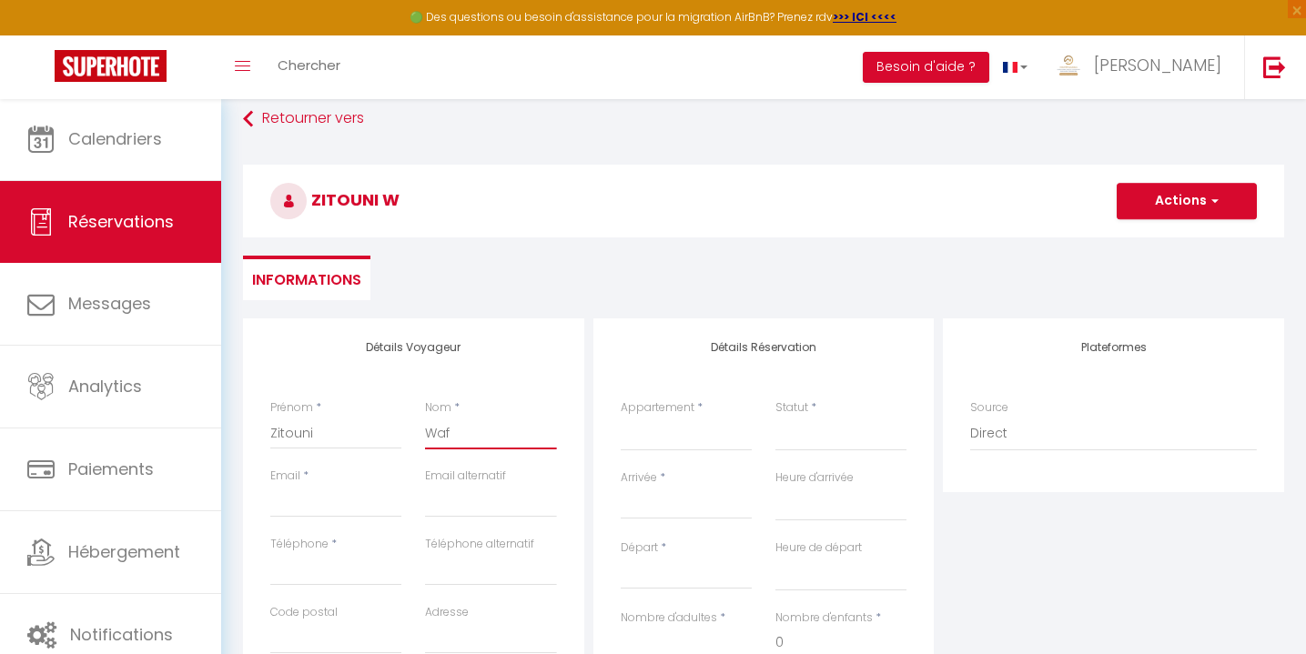
select select
checkbox input "false"
type input "Wafa"
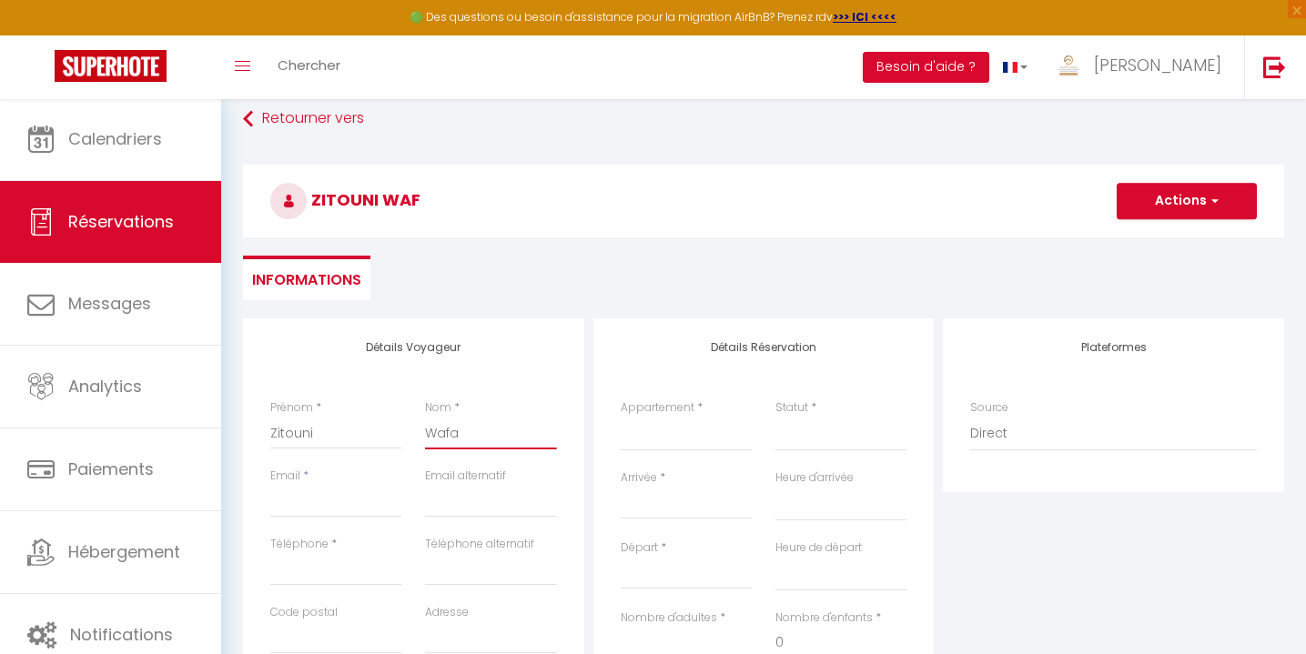
select select
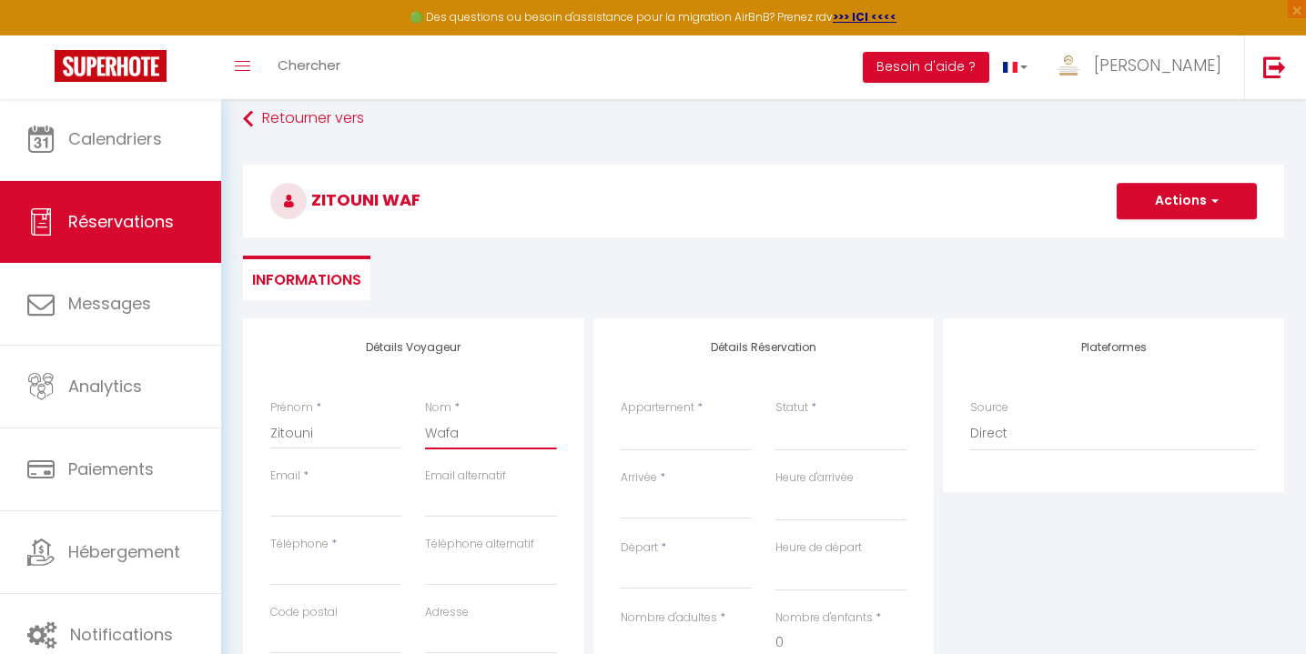
select select
checkbox input "false"
type input "Wafa"
type input "h"
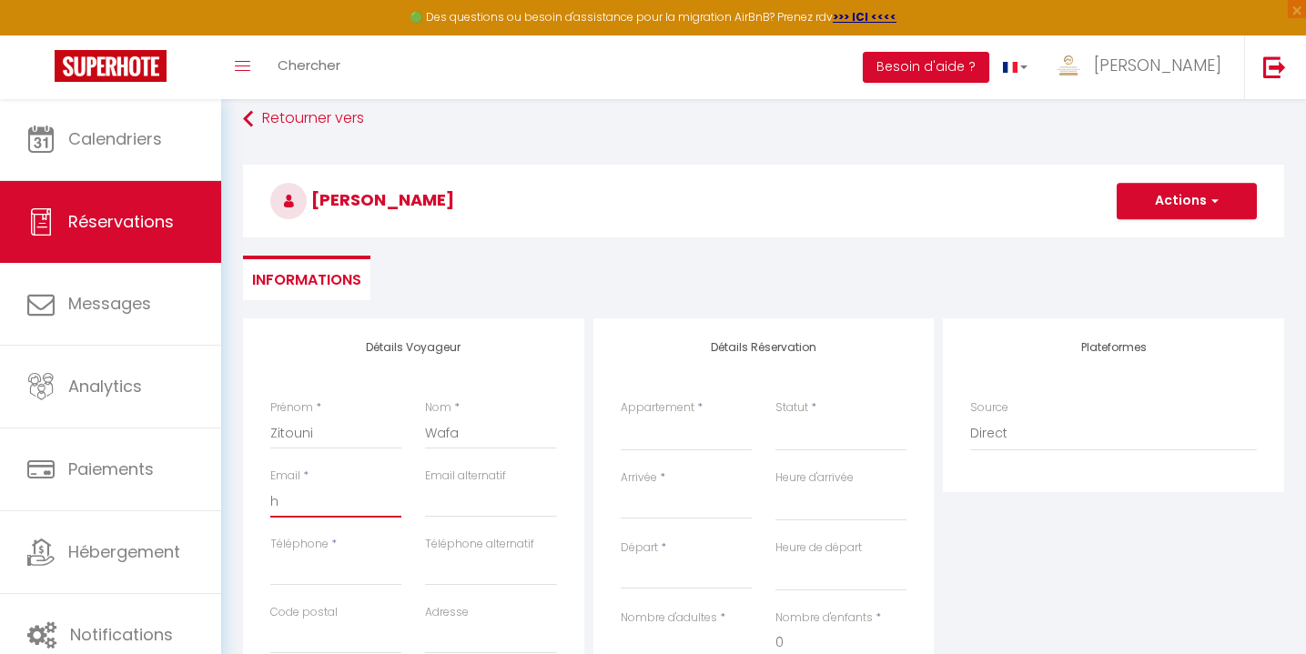
select select
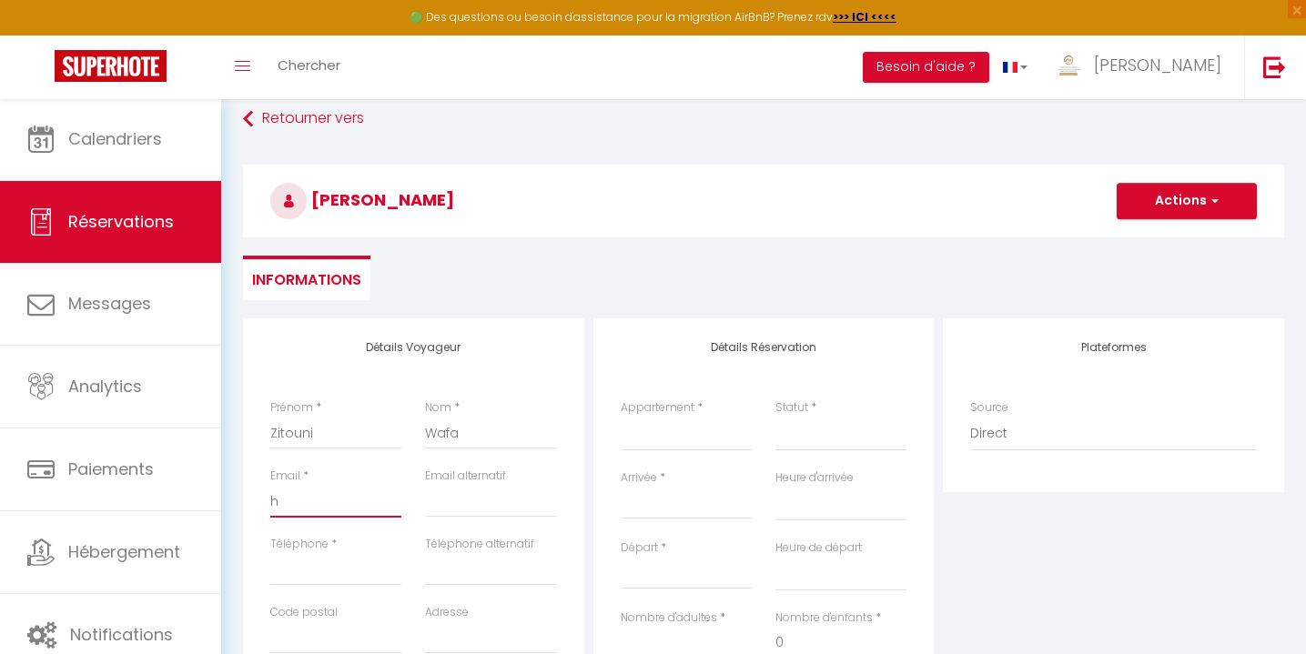
select select
checkbox input "false"
type input "ho"
select select
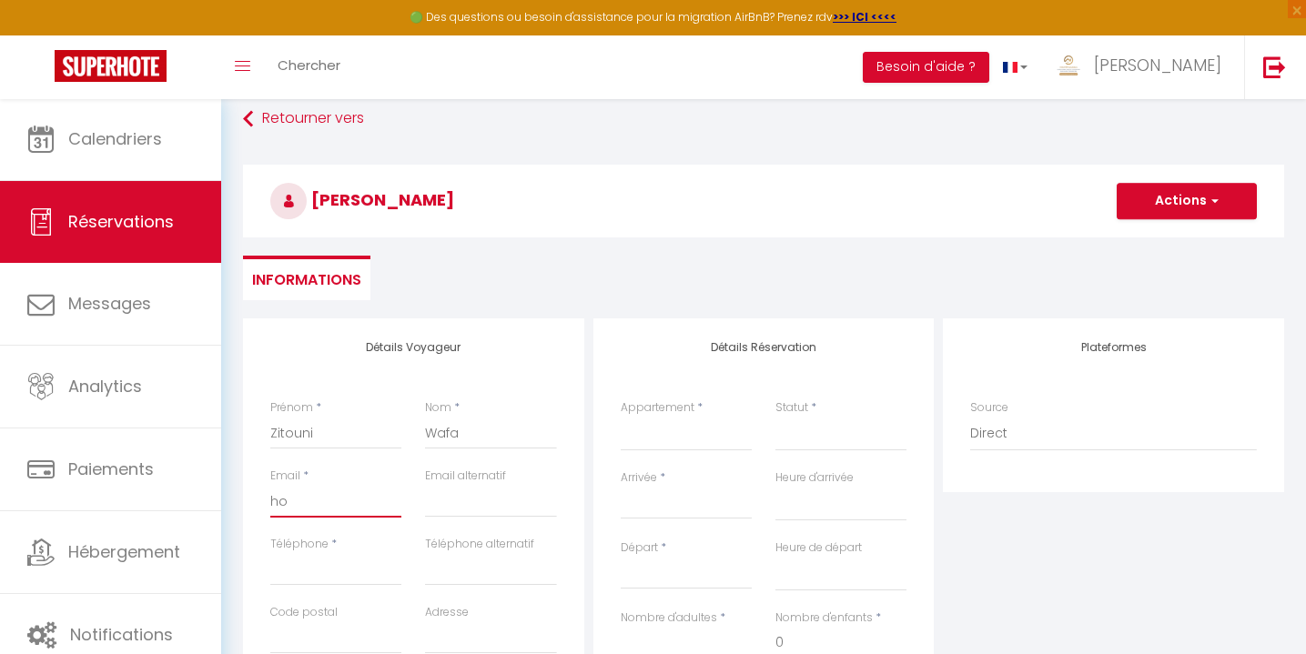
select select
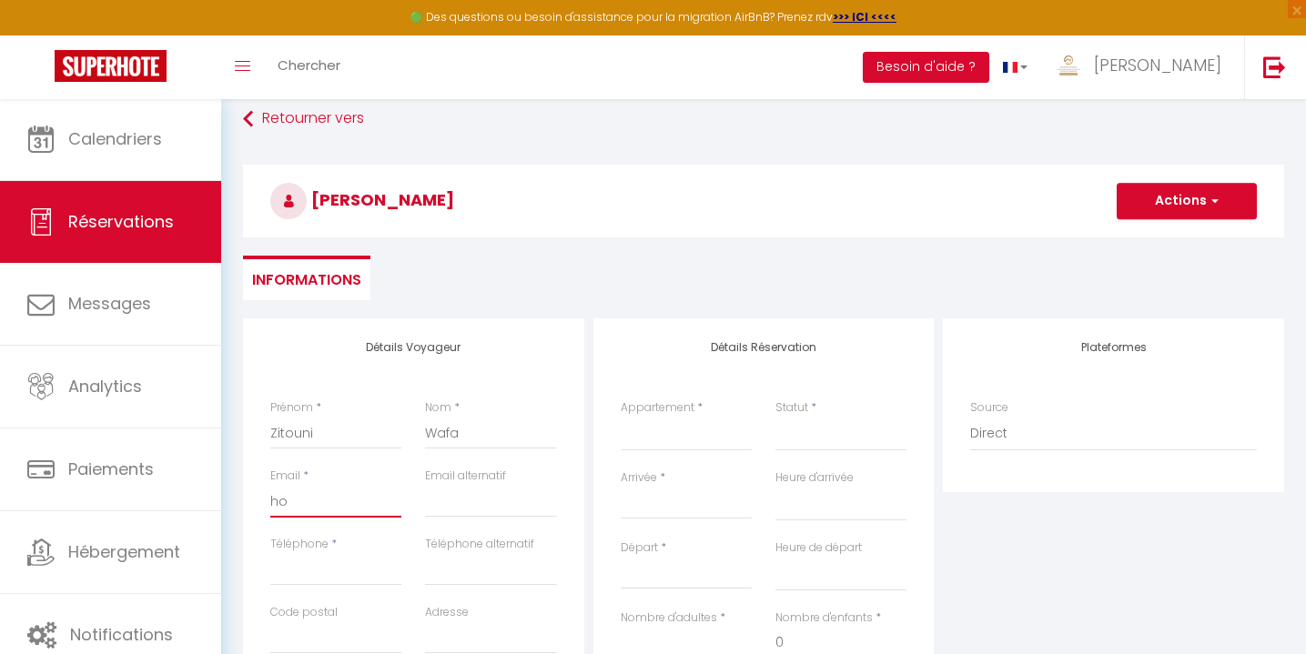
select select
checkbox input "false"
type input "hos"
select select
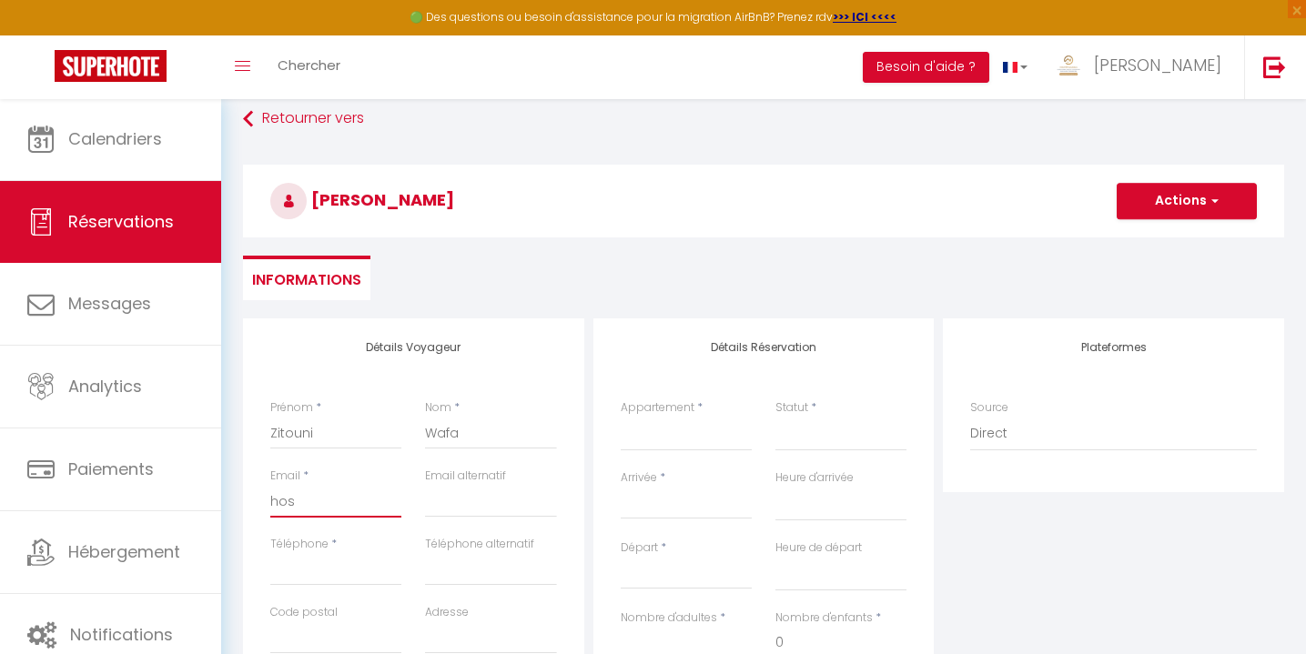
select select
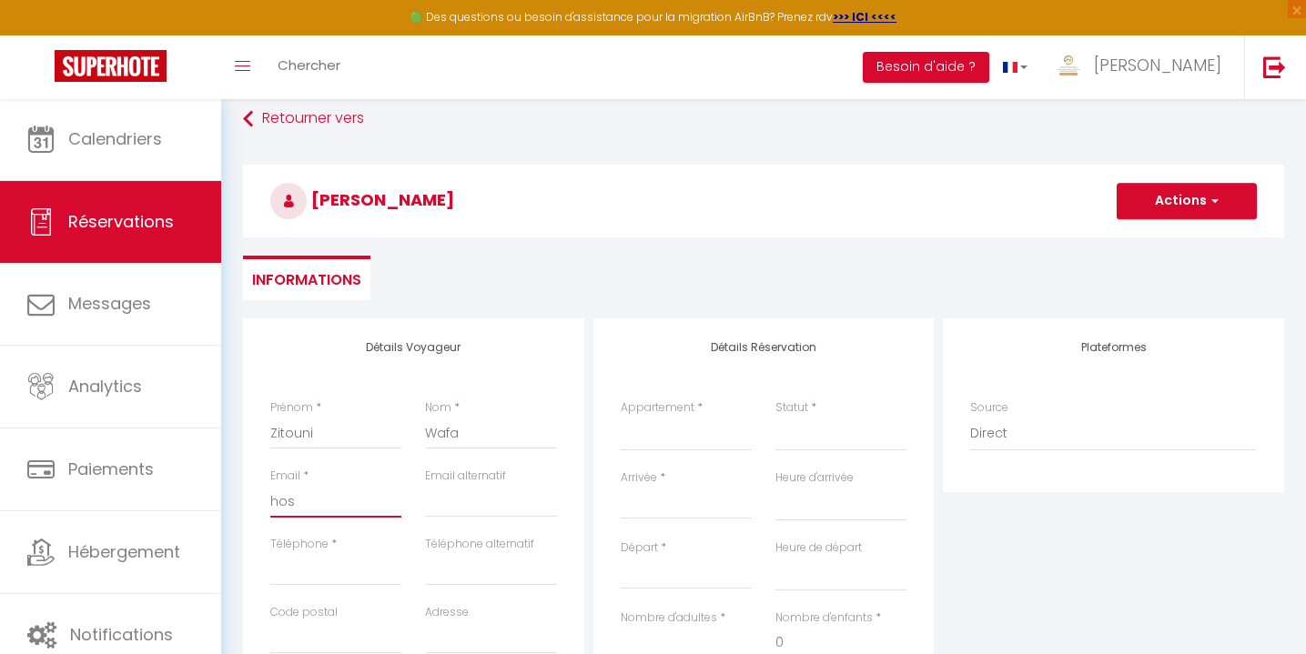
checkbox input "false"
type input "hose"
select select
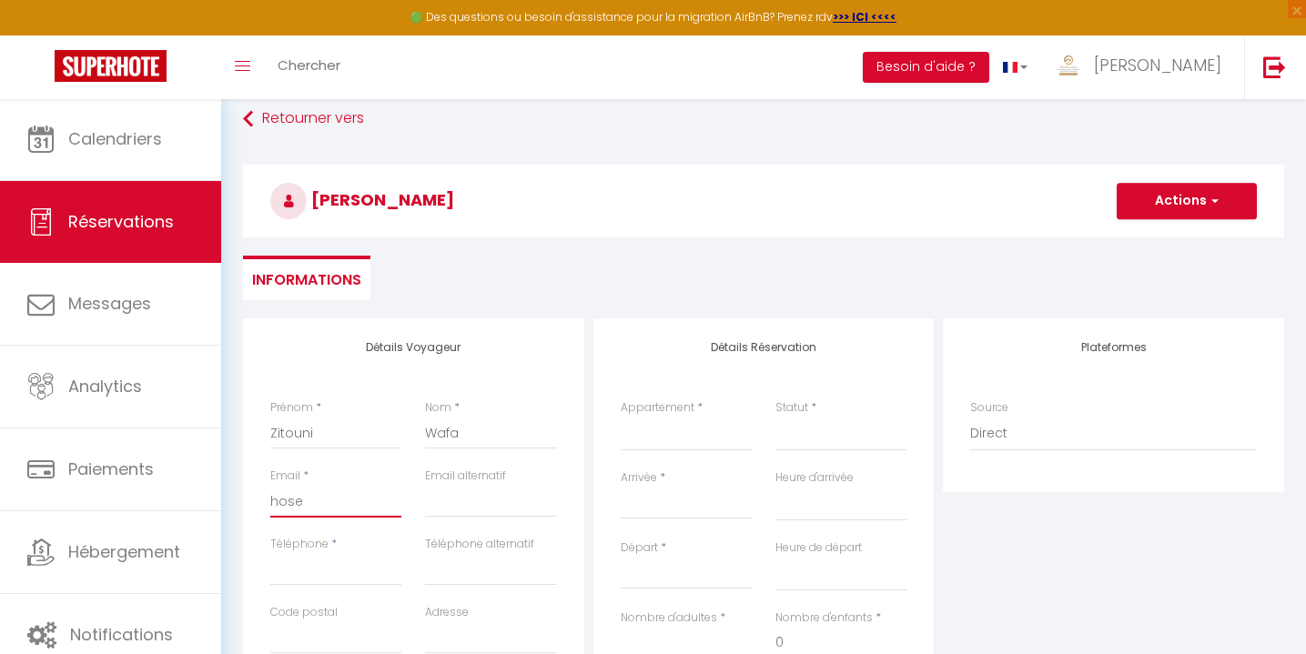
select select
checkbox input "false"
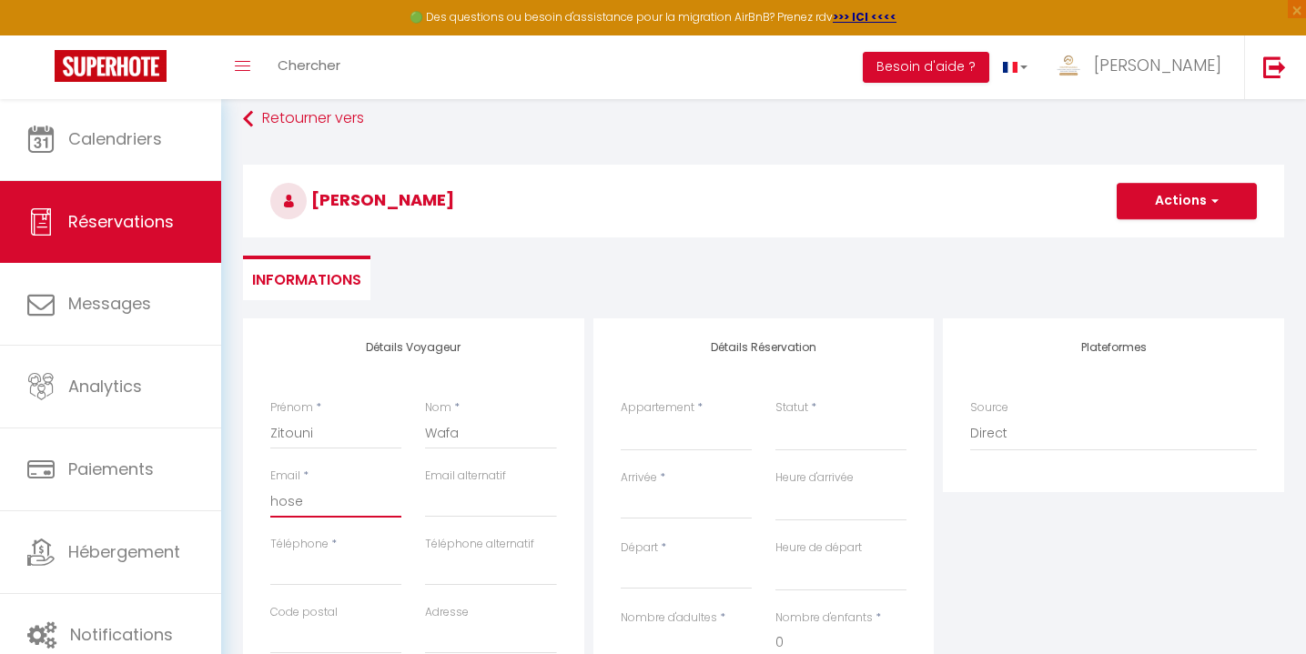
type input "hosen"
select select
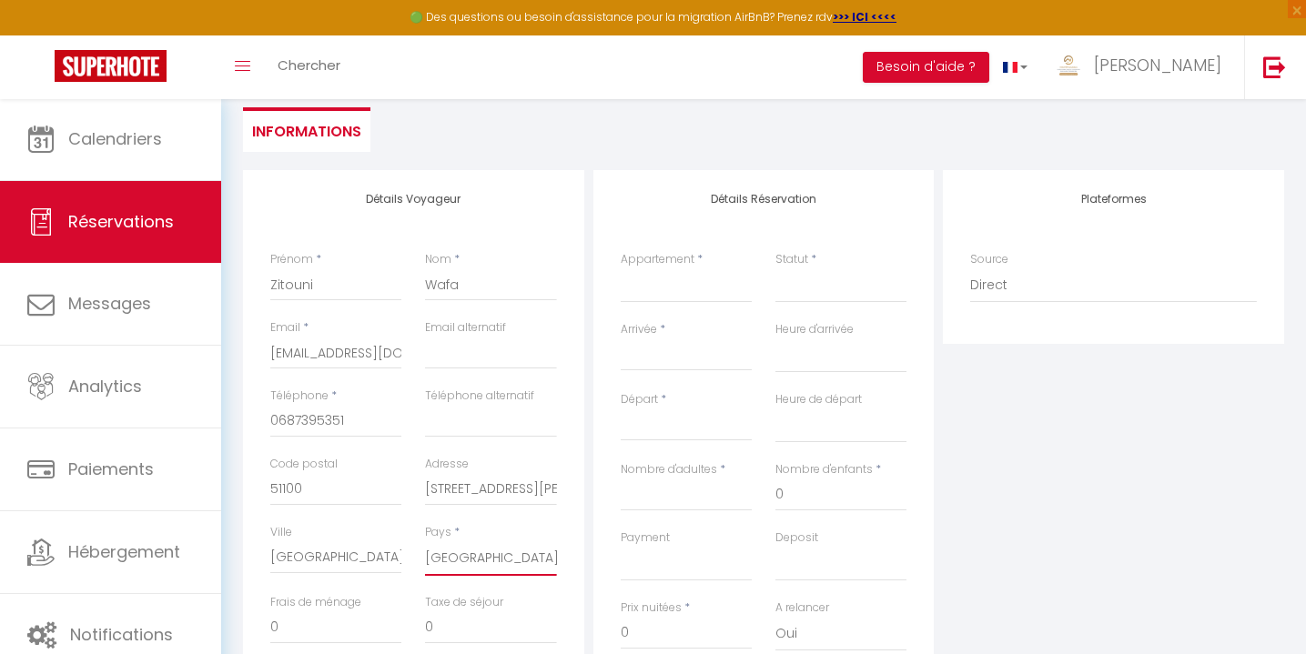
scroll to position [230, 0]
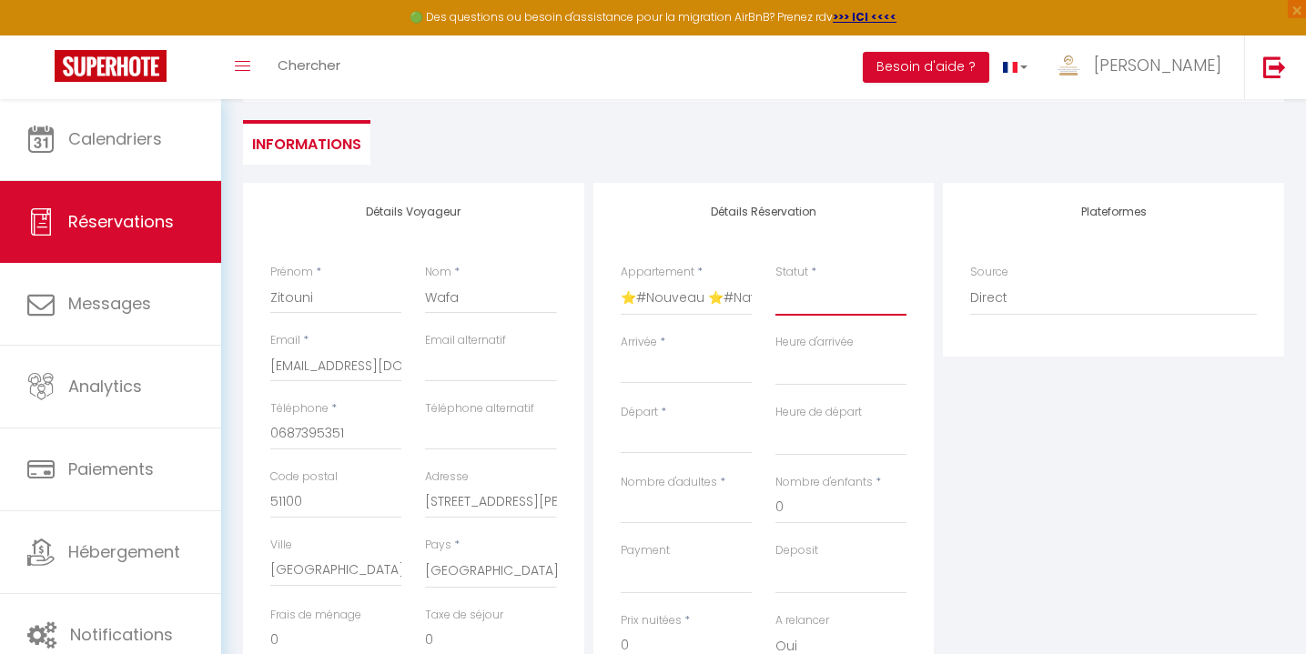
click at [812, 292] on select "Confirmé Non Confirmé [PERSON_NAME] par le voyageur No Show Request" at bounding box center [840, 298] width 131 height 35
click at [641, 373] on input "Arrivée" at bounding box center [686, 370] width 131 height 24
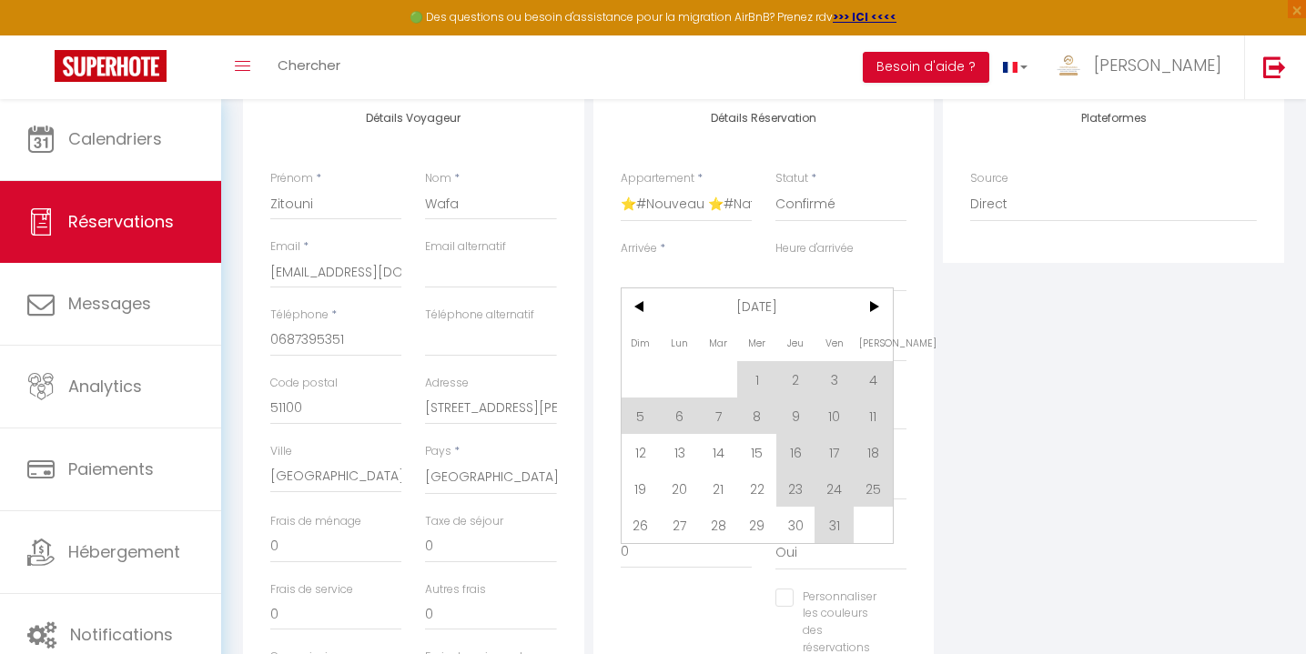
scroll to position [419, 0]
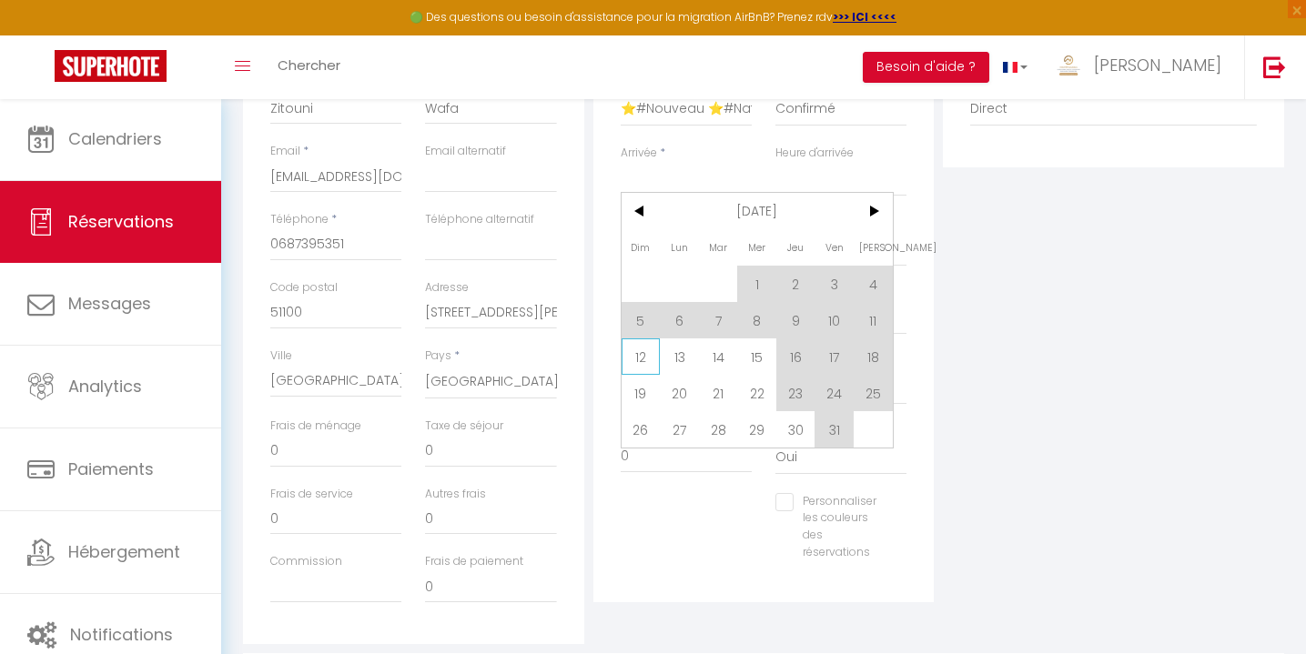
click at [645, 353] on span "12" at bounding box center [640, 356] width 39 height 36
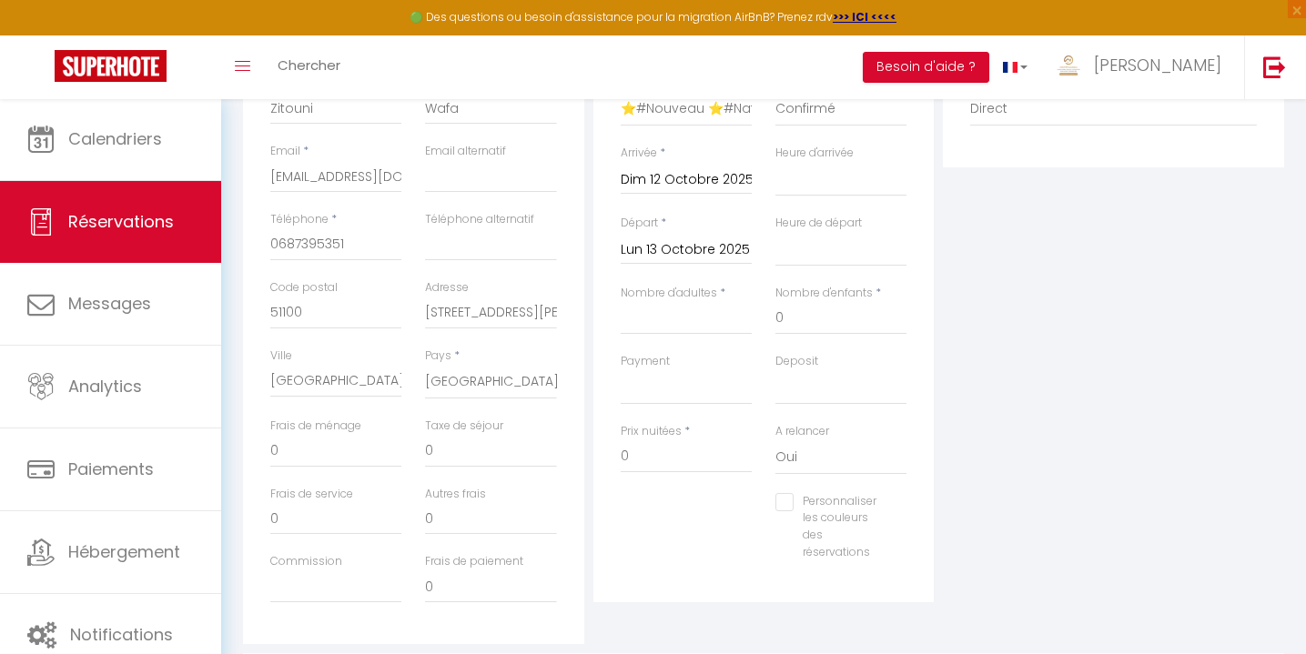
click at [681, 247] on input "Lun 13 Octobre 2025" at bounding box center [686, 250] width 131 height 24
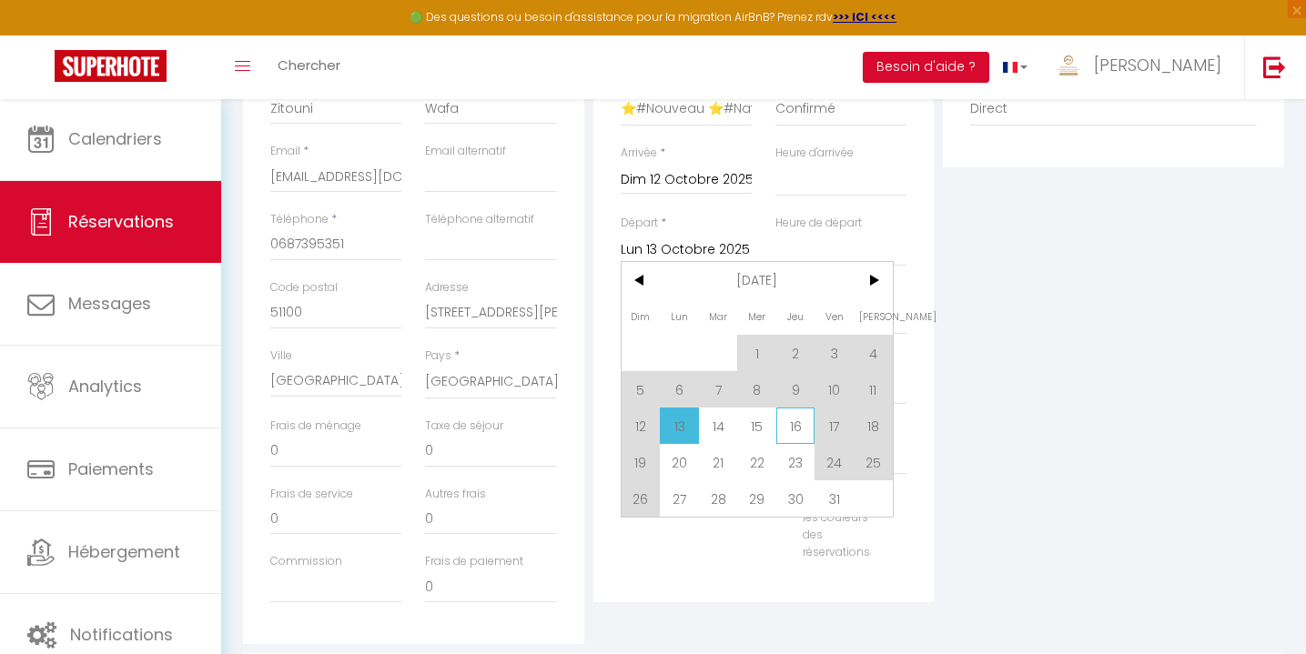
click at [801, 431] on span "16" at bounding box center [795, 426] width 39 height 36
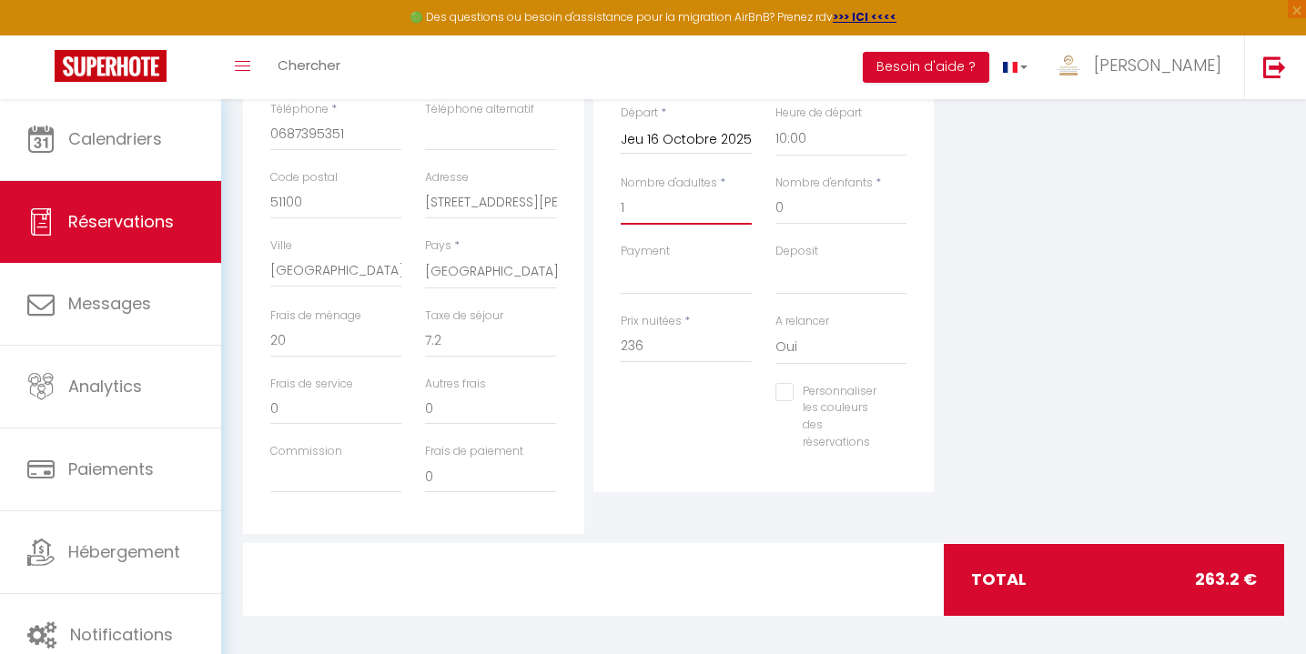
scroll to position [470, 0]
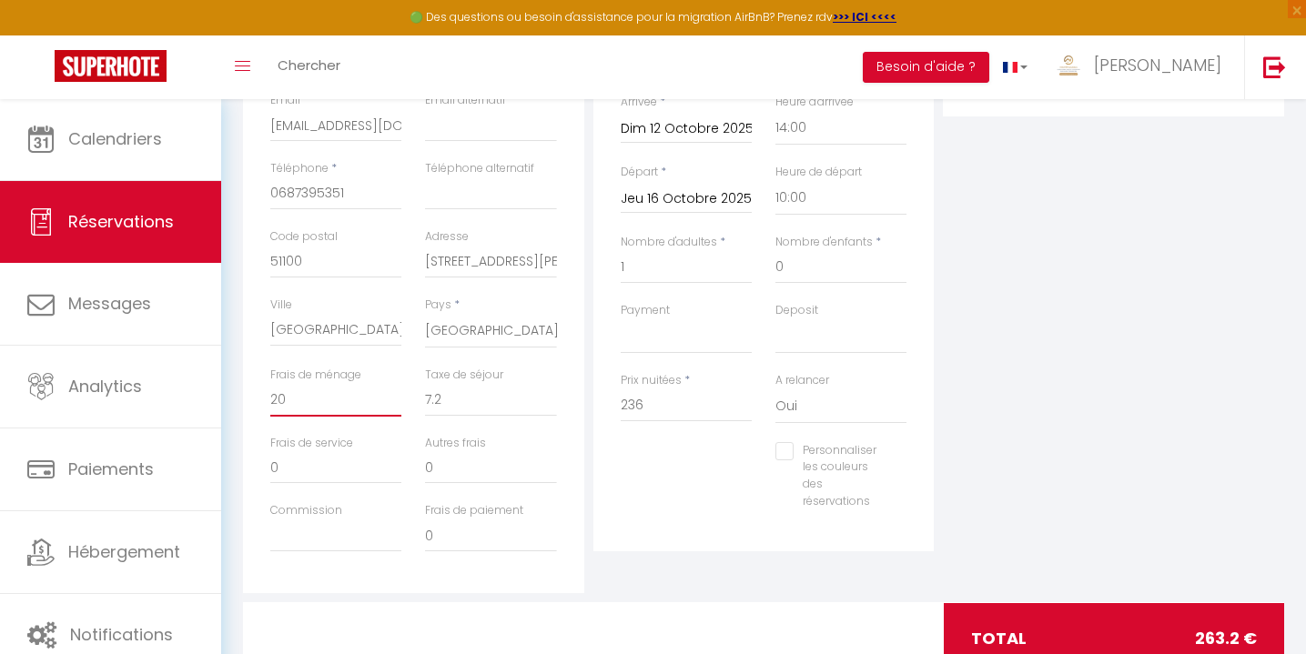
click at [322, 396] on input "20" at bounding box center [335, 400] width 131 height 33
click at [628, 512] on div "Personnaliser les couleurs des réservations #D7092E" at bounding box center [764, 485] width 310 height 86
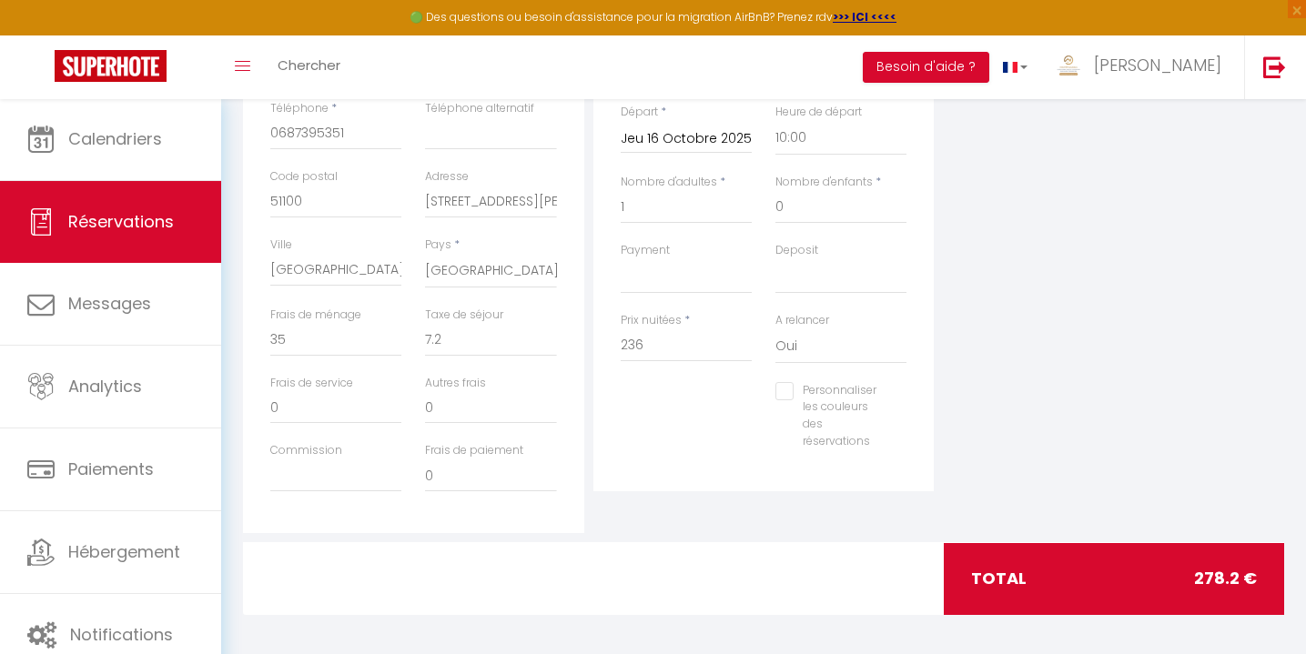
scroll to position [530, 0]
click at [663, 343] on input "236" at bounding box center [686, 346] width 131 height 33
click at [671, 408] on div "Personnaliser les couleurs des réservations #D7092E" at bounding box center [764, 426] width 310 height 86
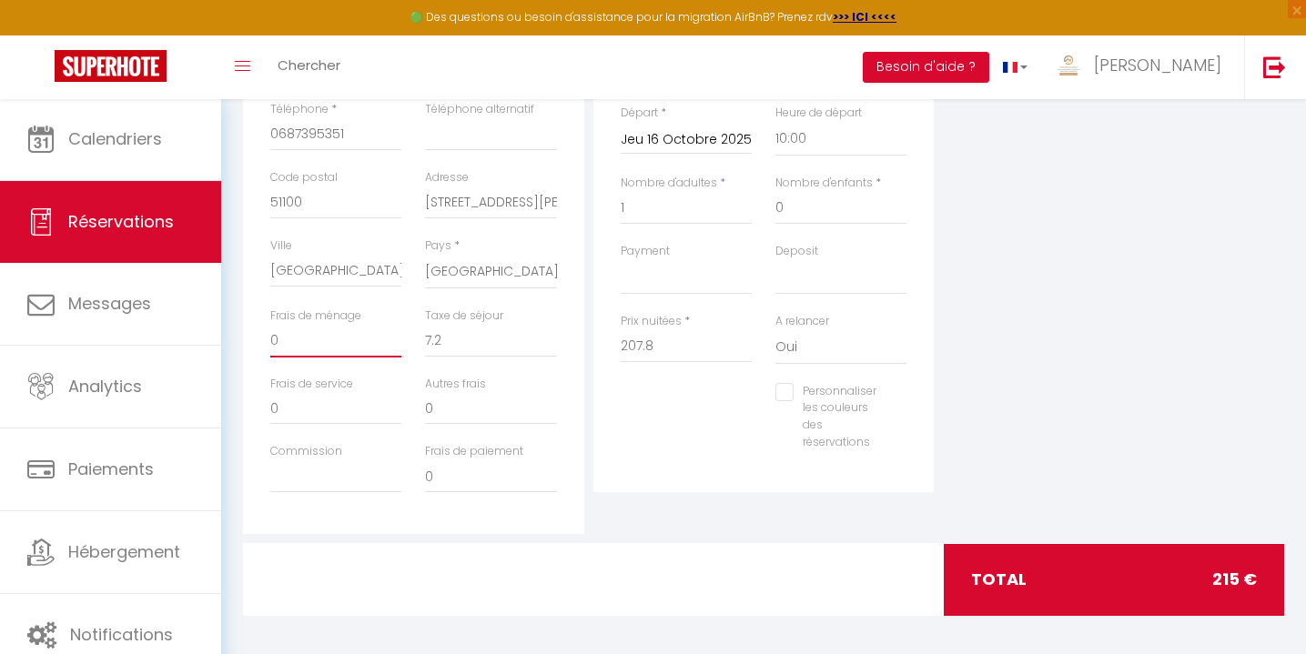
click at [340, 337] on input "0" at bounding box center [335, 341] width 131 height 33
click at [687, 454] on div "Personnaliser les couleurs des réservations #D7092E" at bounding box center [764, 426] width 310 height 86
click at [722, 448] on div "Personnaliser les couleurs des réservations #D7092E" at bounding box center [764, 426] width 310 height 86
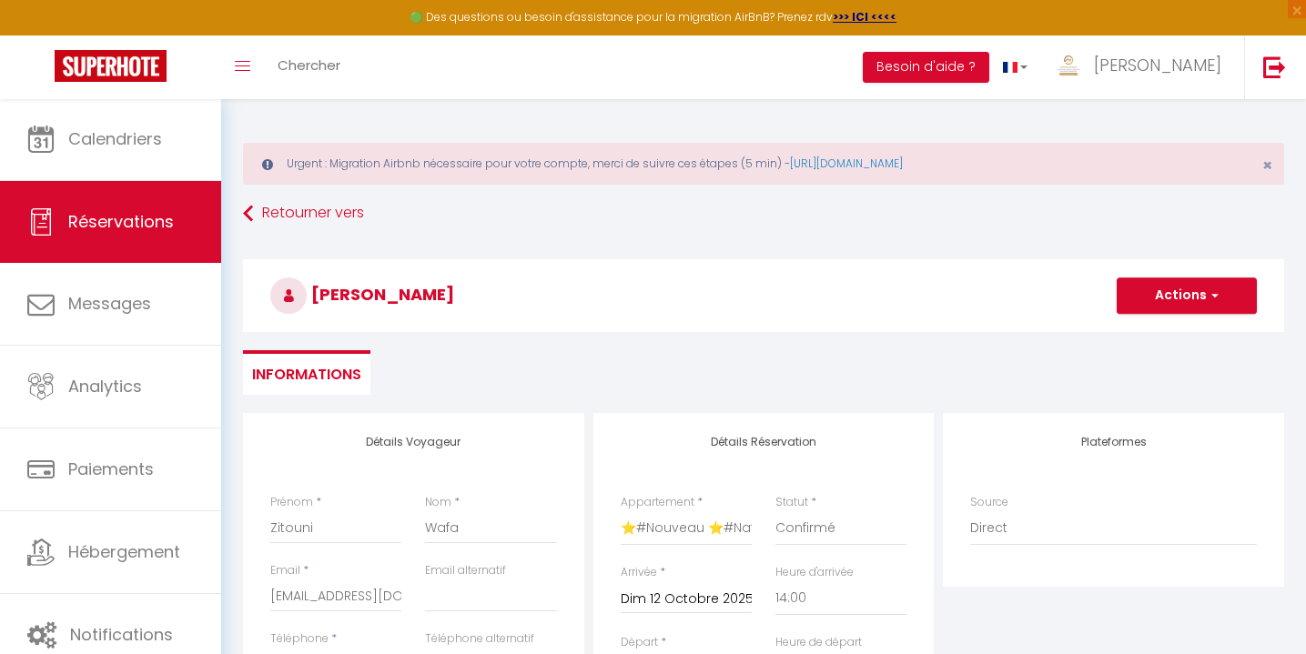
scroll to position [0, 0]
click at [1173, 305] on button "Actions" at bounding box center [1186, 296] width 140 height 36
click at [1145, 340] on link "Enregistrer" at bounding box center [1168, 336] width 144 height 24
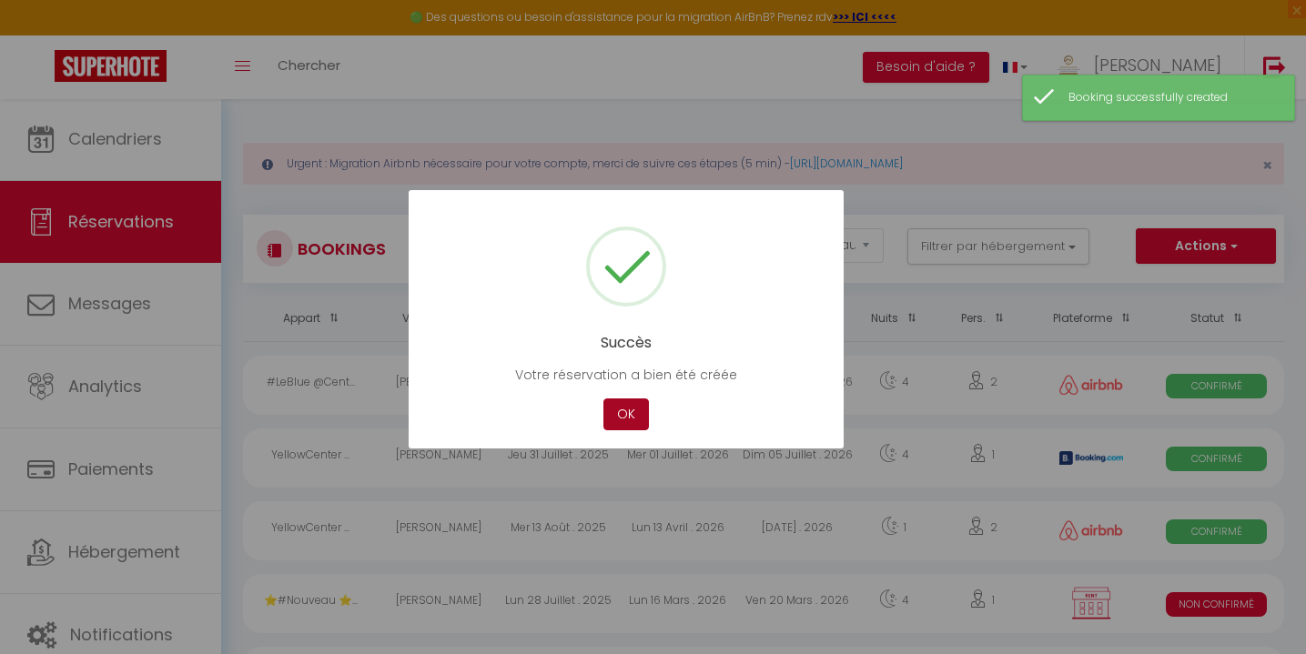
click at [620, 411] on button "OK" at bounding box center [625, 415] width 45 height 32
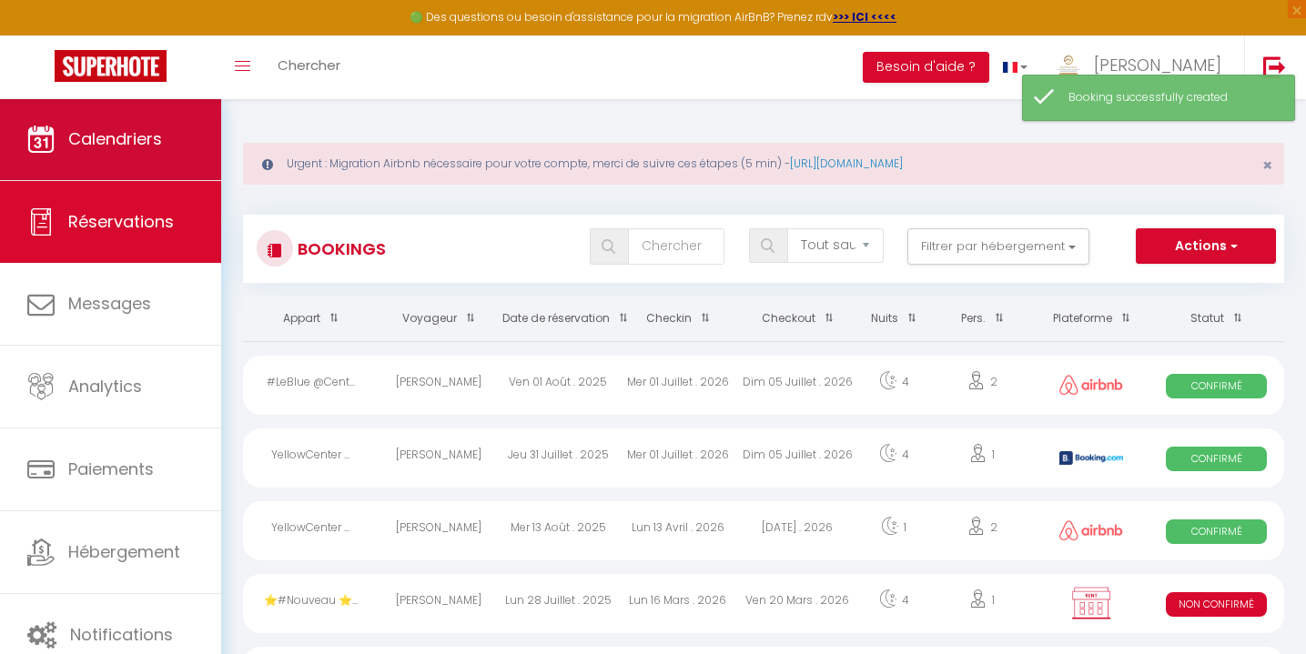
click at [135, 134] on span "Calendriers" at bounding box center [115, 138] width 94 height 23
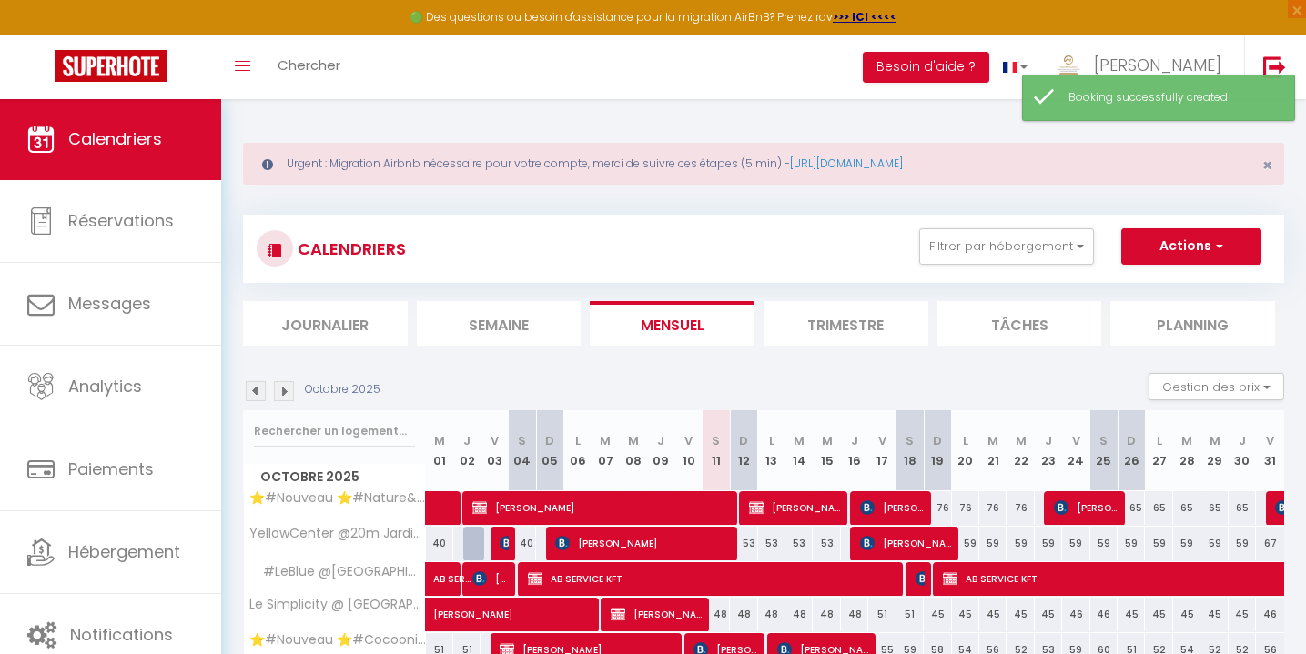
scroll to position [230, 0]
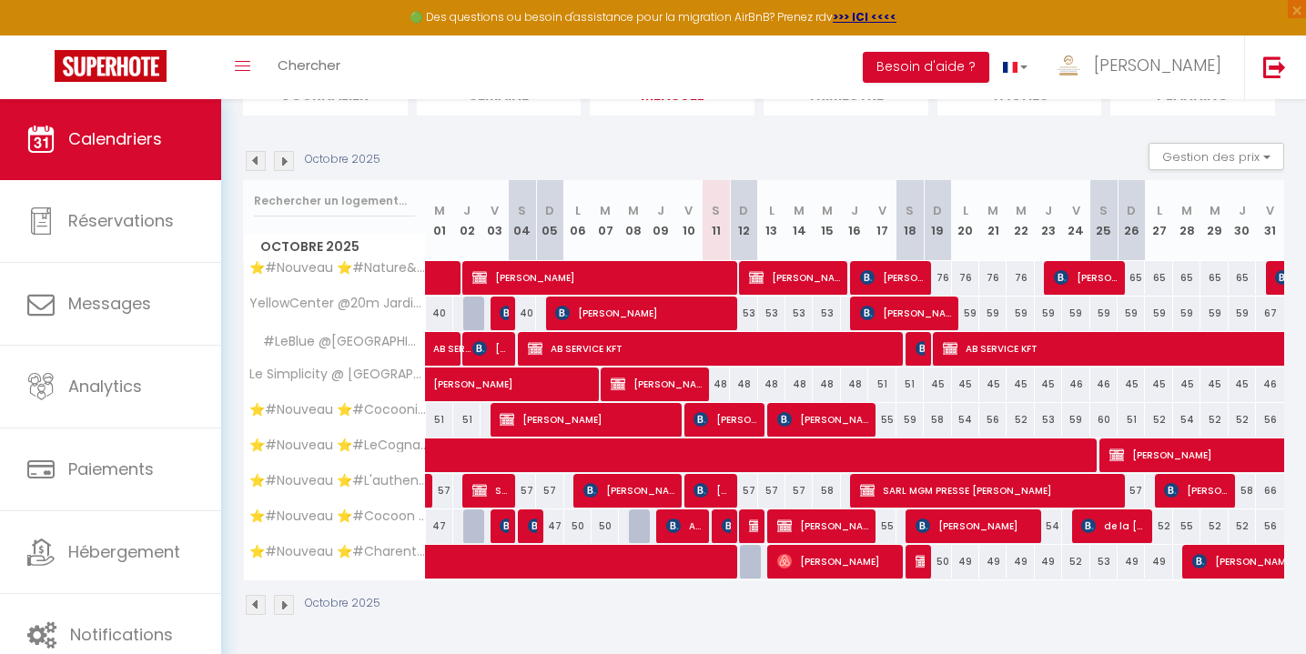
click at [797, 275] on span "[PERSON_NAME]" at bounding box center [794, 277] width 91 height 35
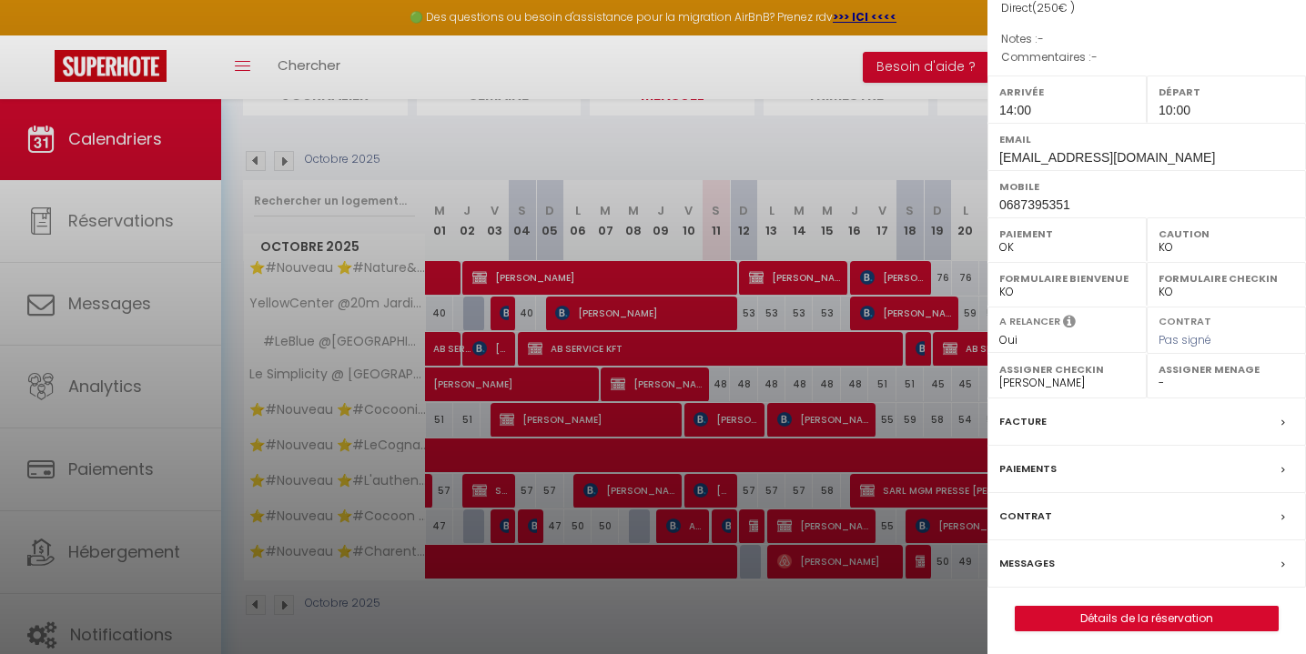
scroll to position [207, 0]
click at [1028, 558] on label "Messages" at bounding box center [1027, 564] width 56 height 19
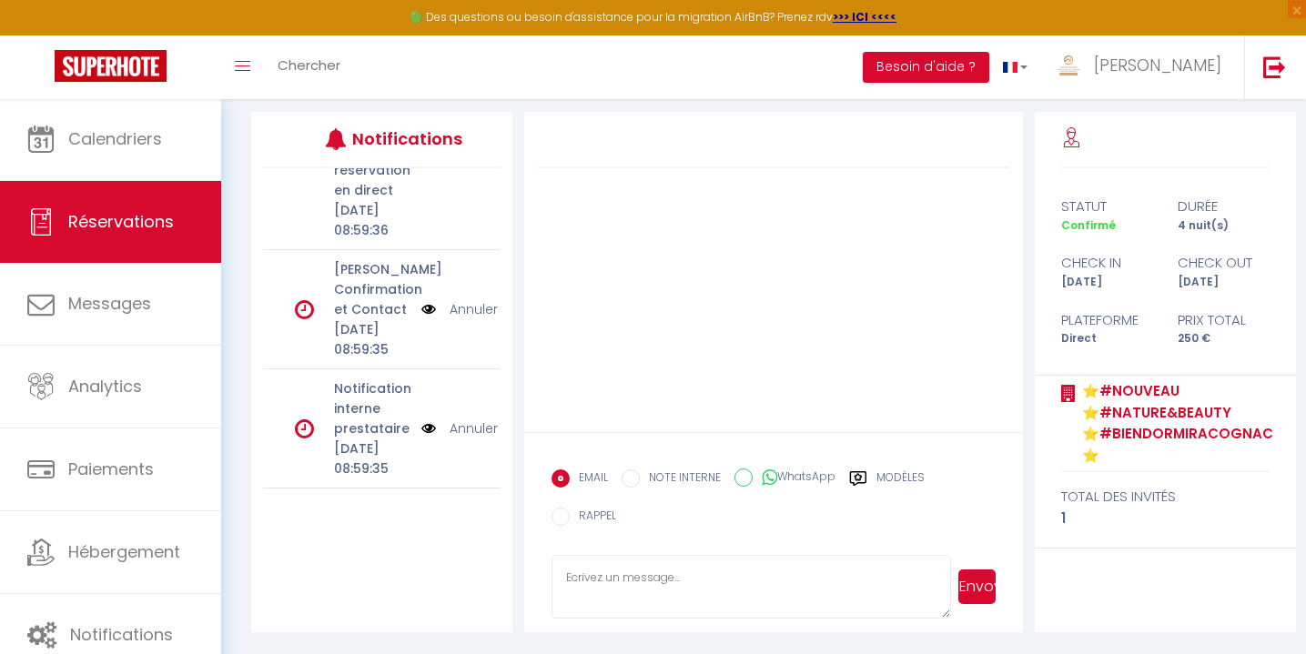
scroll to position [2631, 0]
click at [468, 319] on link "Annuler" at bounding box center [473, 309] width 48 height 20
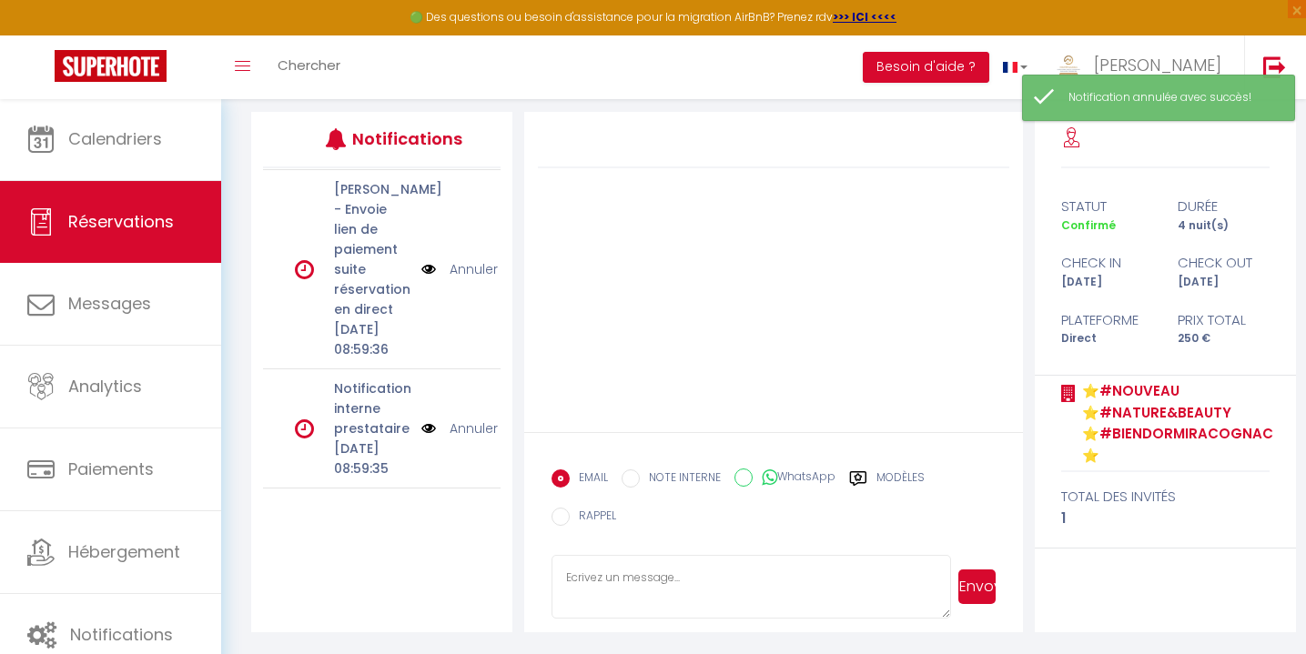
scroll to position [2455, 0]
click at [472, 279] on link "Annuler" at bounding box center [473, 269] width 48 height 20
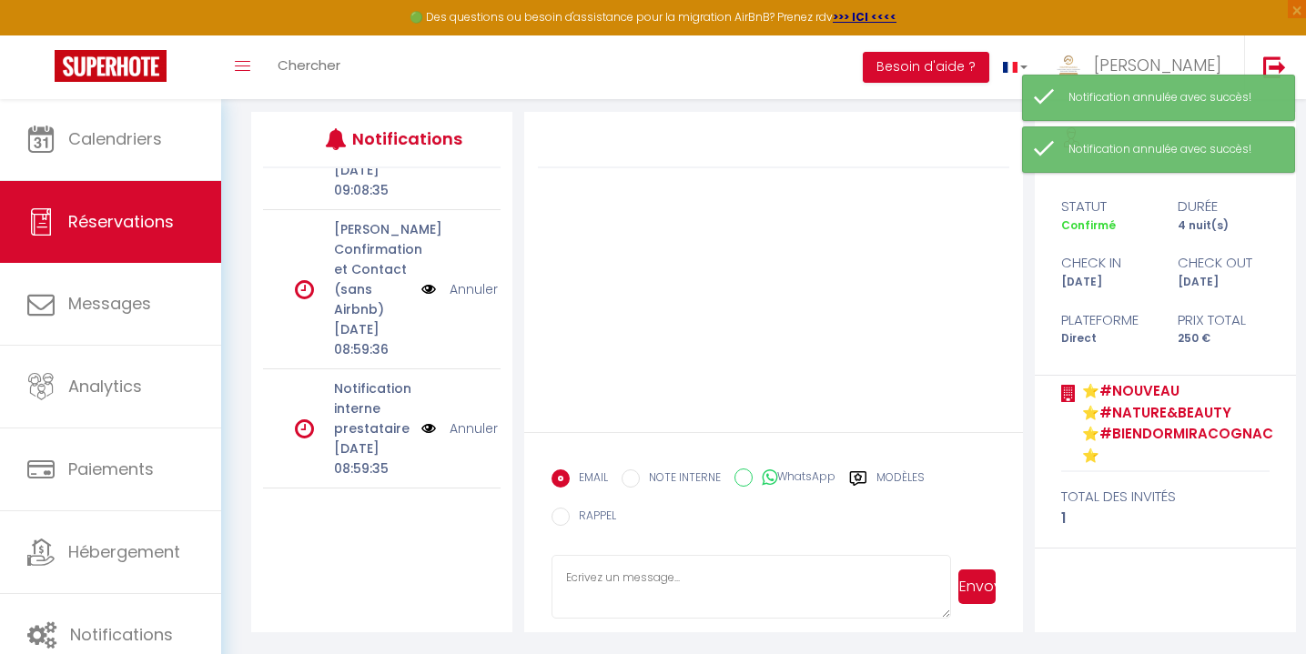
scroll to position [301, 0]
click at [463, 296] on link "Annuler" at bounding box center [473, 289] width 48 height 20
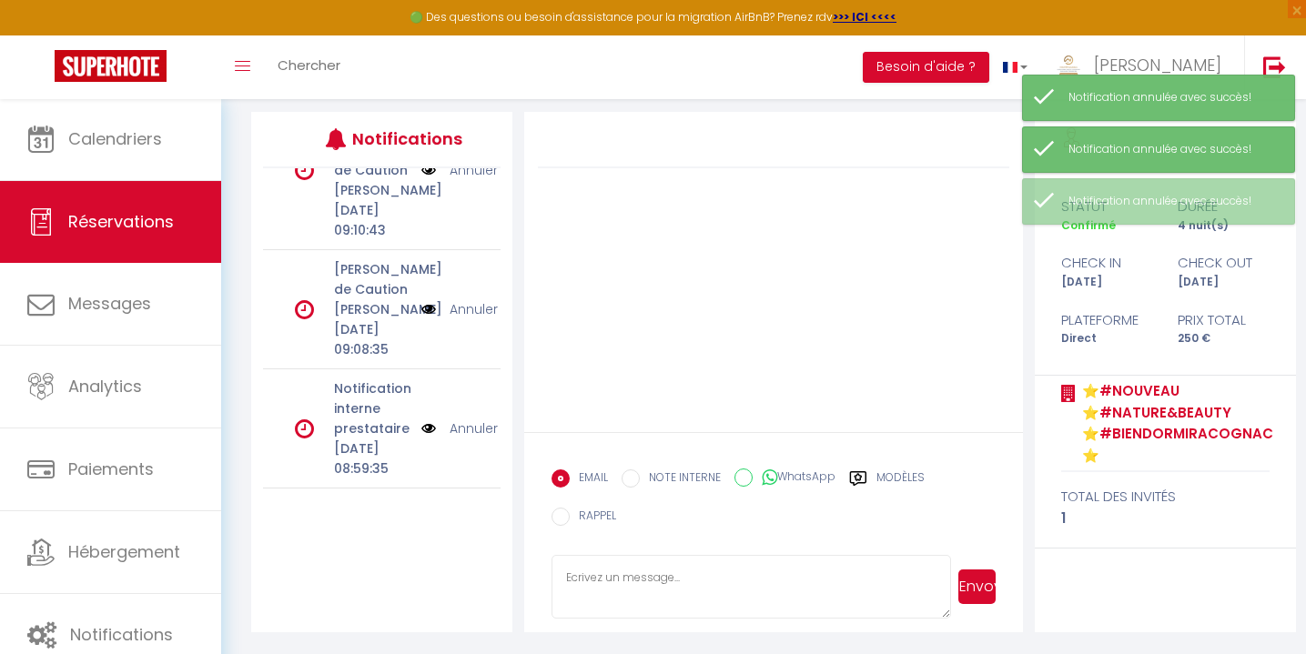
click at [465, 299] on link "Annuler" at bounding box center [473, 309] width 48 height 20
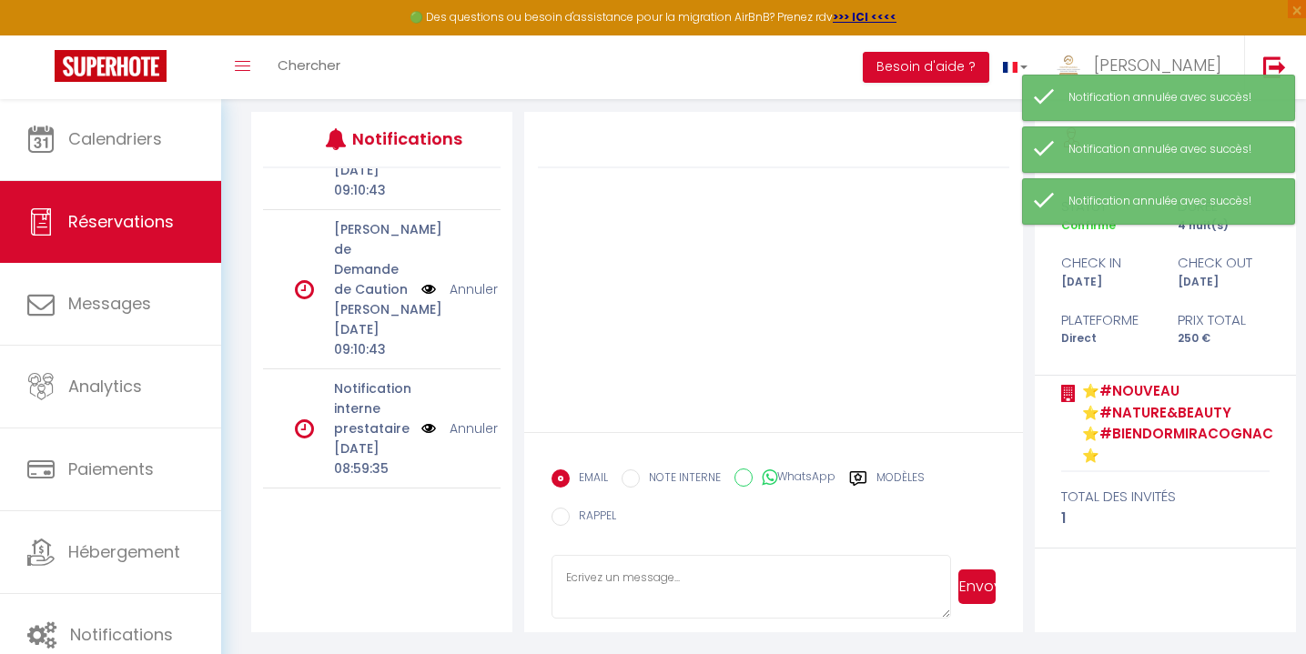
click at [473, 292] on link "Annuler" at bounding box center [473, 289] width 48 height 20
click at [473, 299] on link "Annuler" at bounding box center [473, 289] width 48 height 20
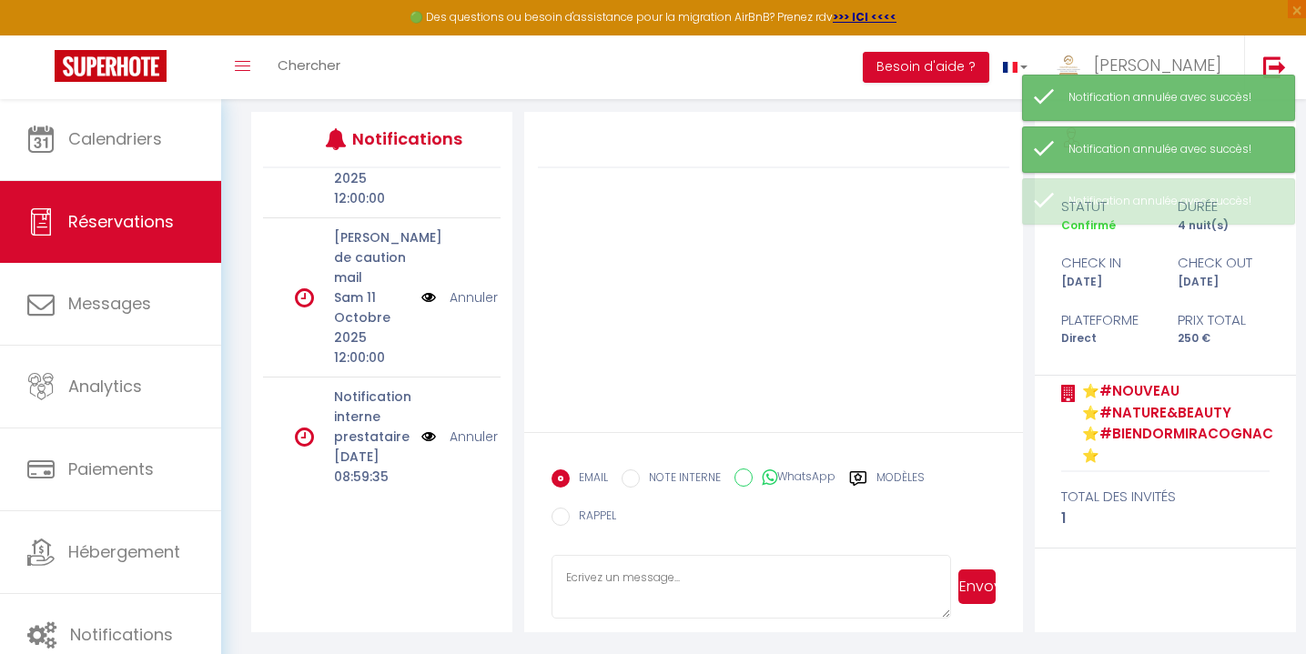
click at [473, 308] on link "Annuler" at bounding box center [473, 298] width 48 height 20
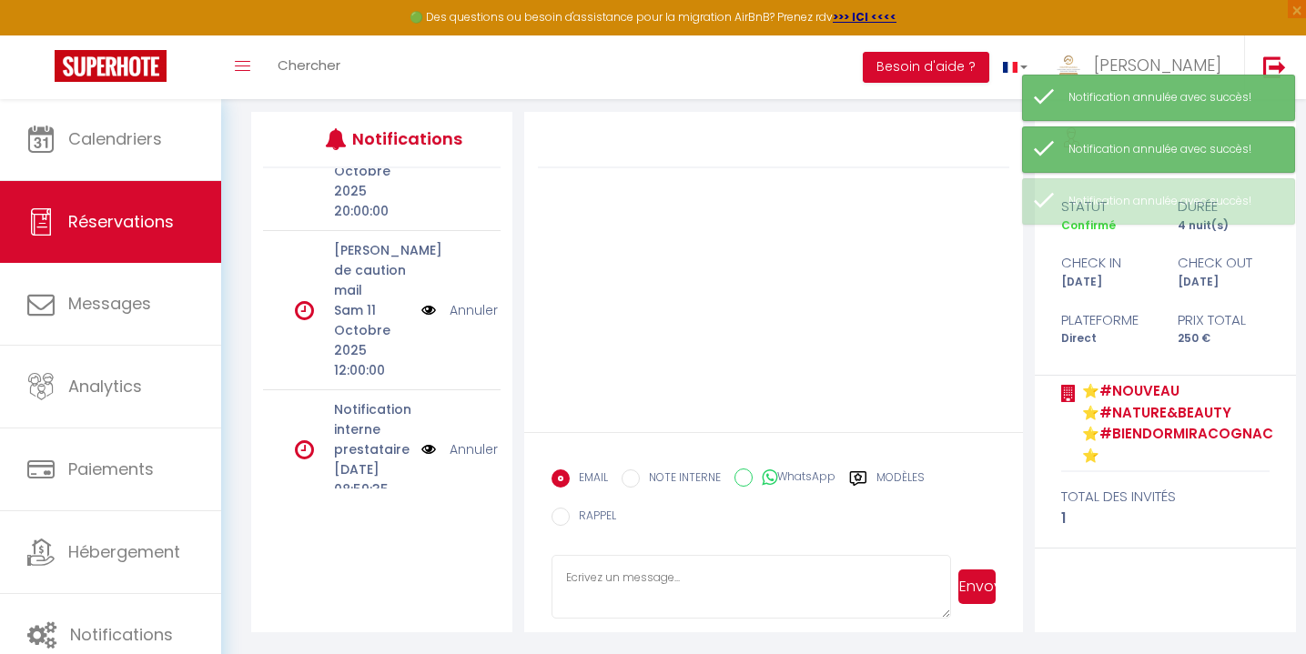
click at [473, 302] on link "Annuler" at bounding box center [473, 310] width 48 height 20
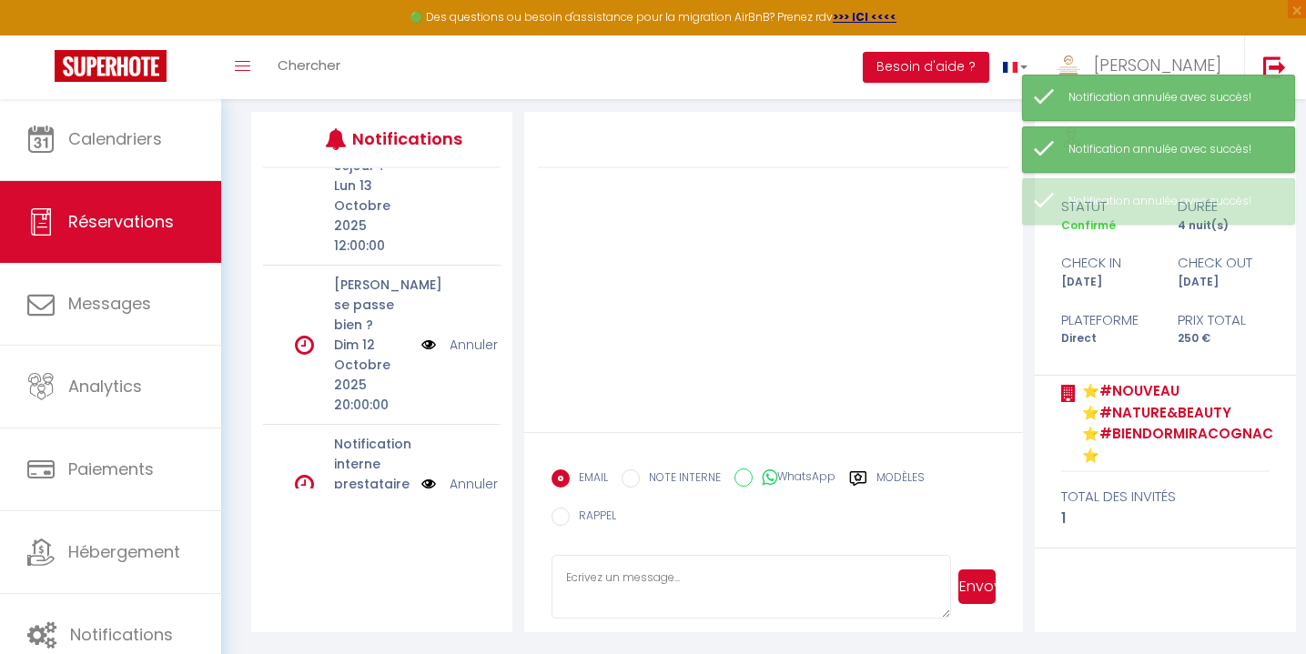
click at [473, 335] on link "Annuler" at bounding box center [473, 345] width 48 height 20
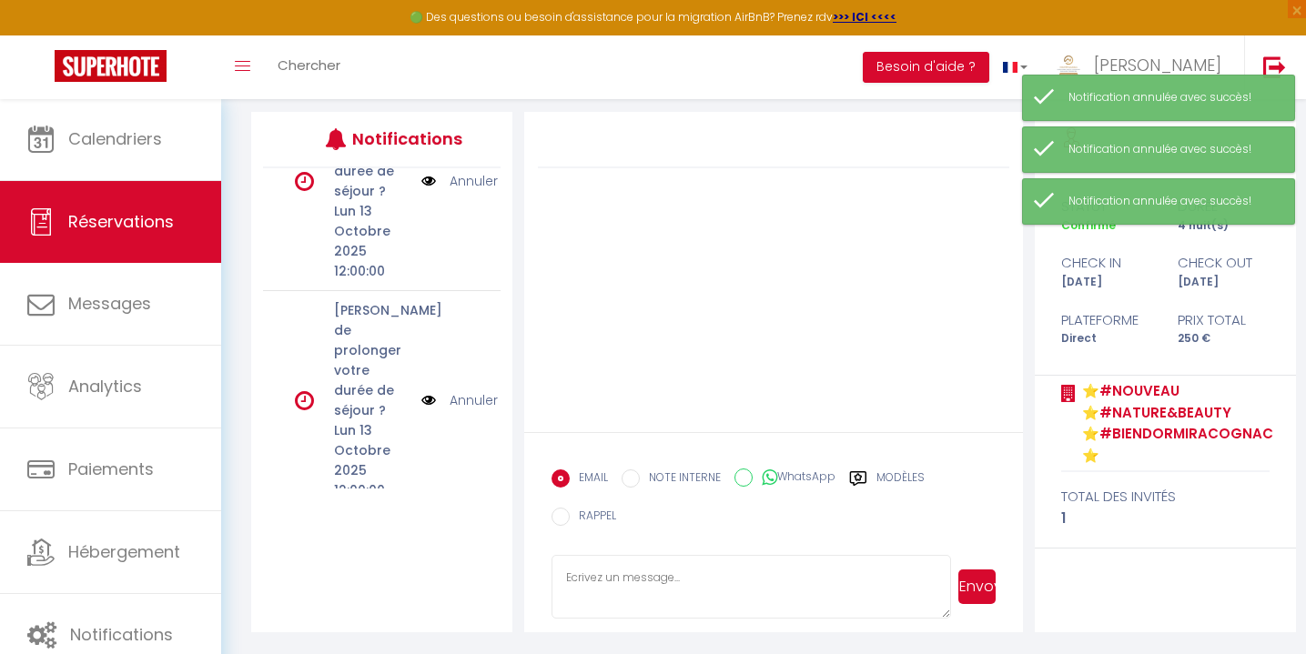
click at [476, 390] on link "Annuler" at bounding box center [473, 400] width 48 height 20
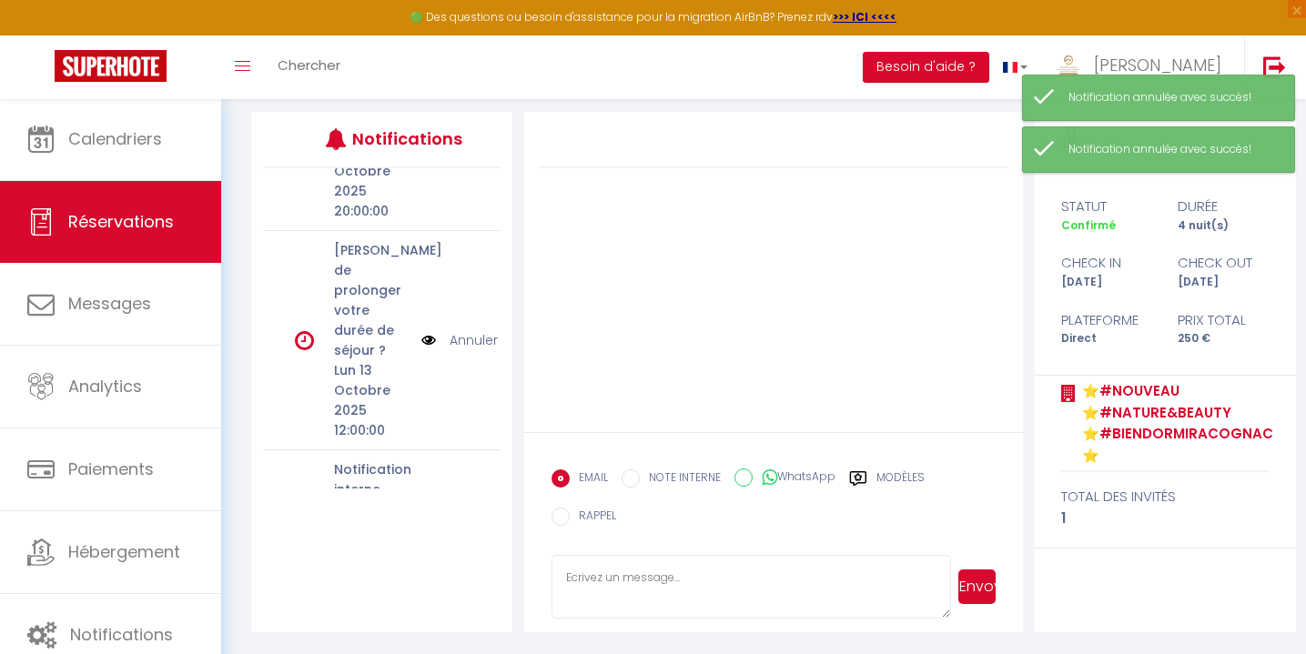
click at [467, 334] on link "Annuler" at bounding box center [473, 340] width 48 height 20
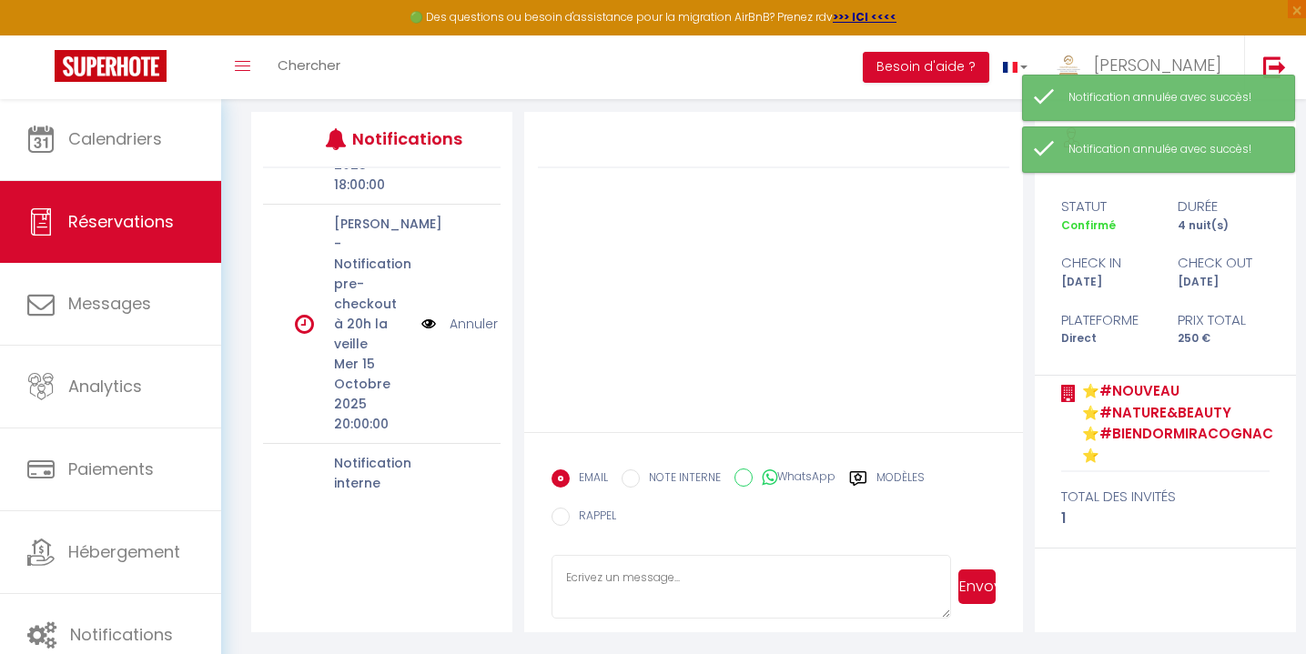
click at [467, 334] on link "Annuler" at bounding box center [473, 324] width 48 height 20
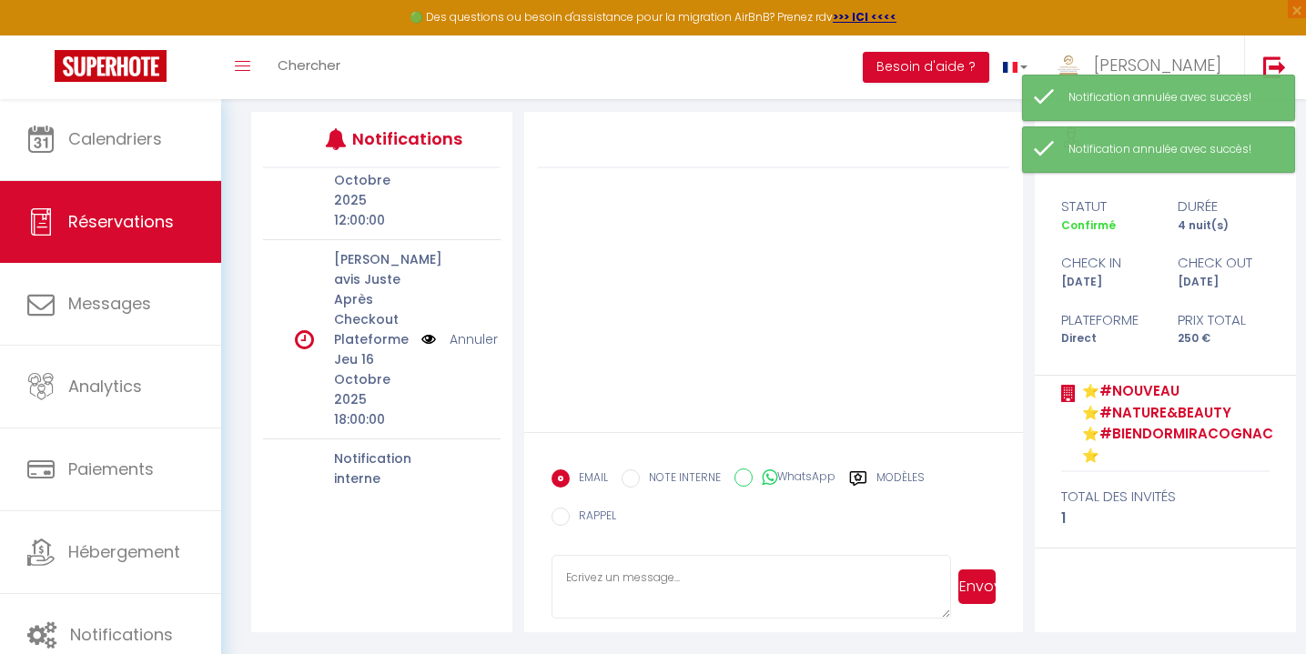
click at [470, 348] on link "Annuler" at bounding box center [473, 339] width 48 height 20
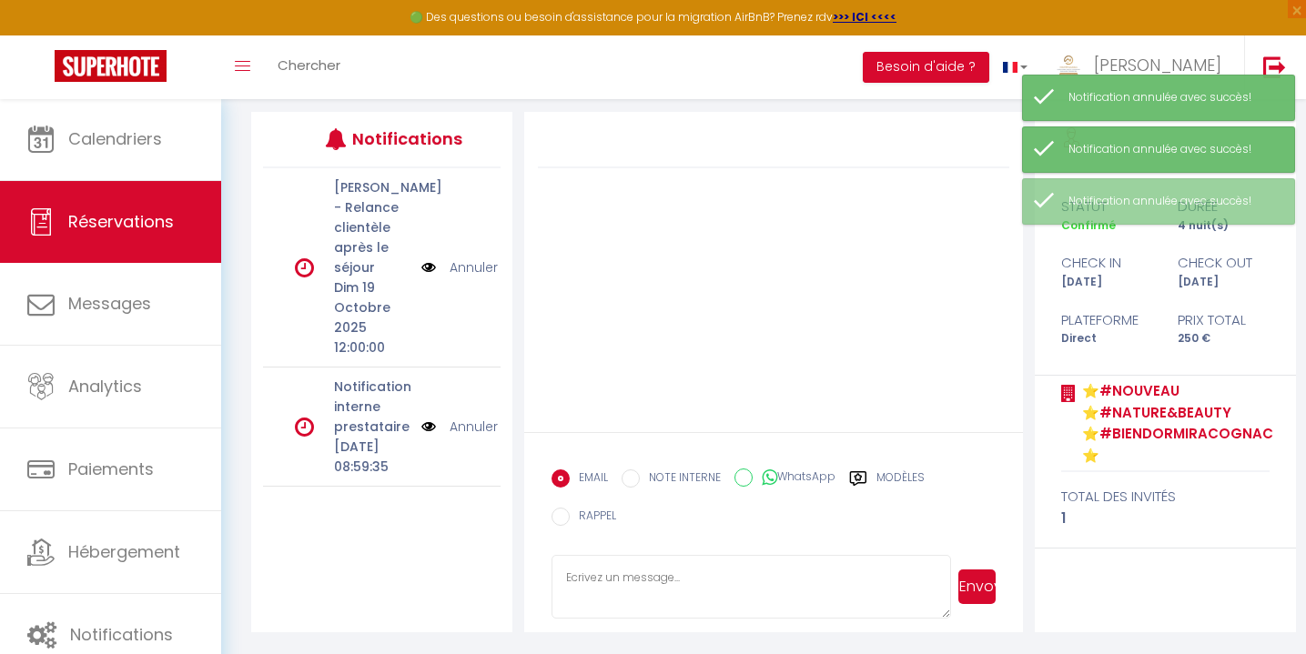
click at [477, 267] on link "Annuler" at bounding box center [473, 267] width 48 height 20
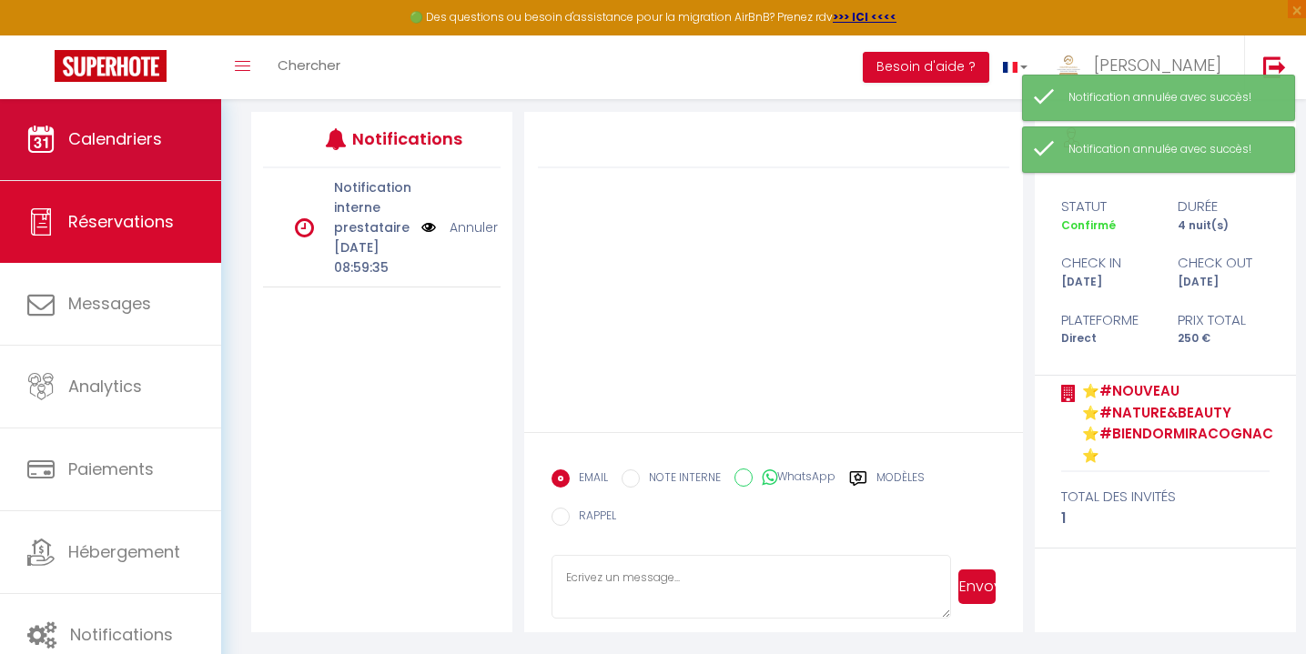
click at [131, 142] on span "Calendriers" at bounding box center [115, 138] width 94 height 23
